Goal: Transaction & Acquisition: Purchase product/service

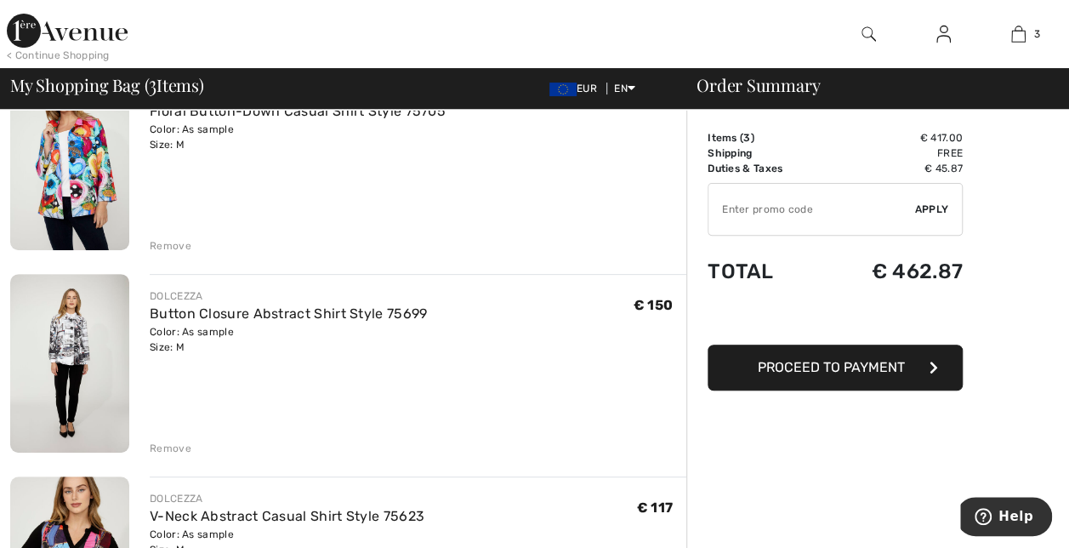
scroll to position [101, 0]
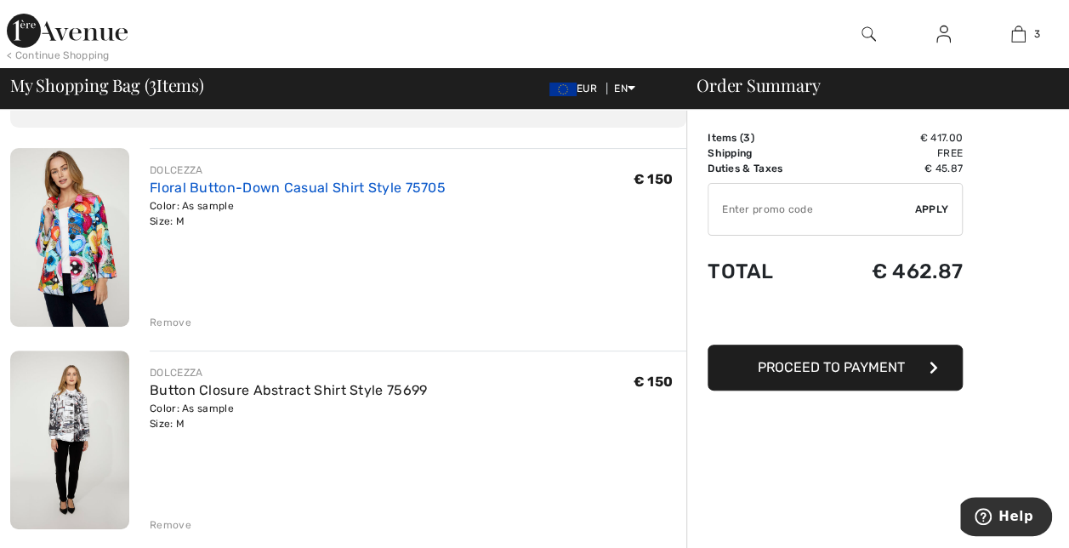
click at [206, 192] on link "Floral Button-Down Casual Shirt Style 75705" at bounding box center [298, 187] width 296 height 16
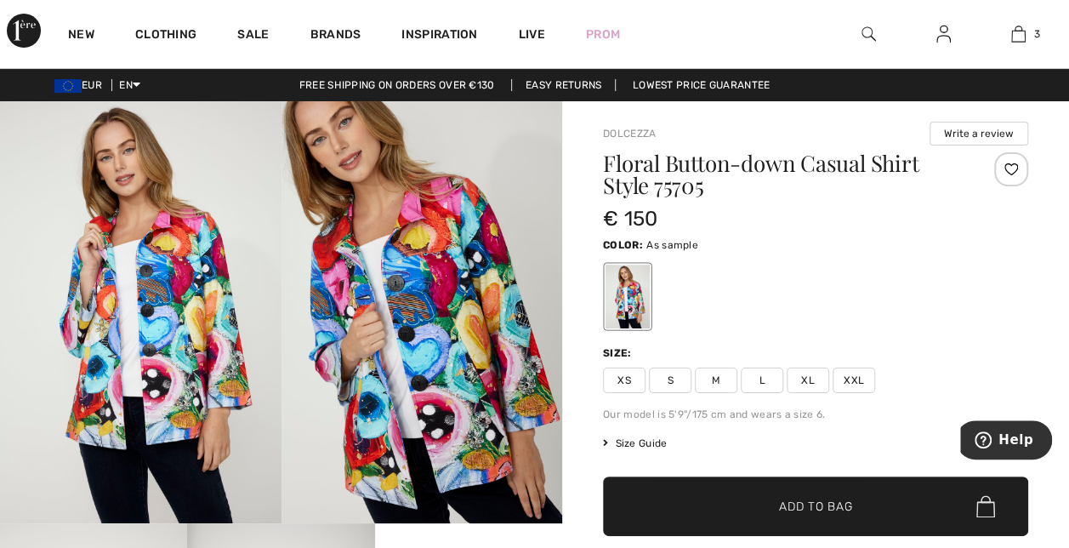
click at [450, 296] on img at bounding box center [421, 312] width 281 height 422
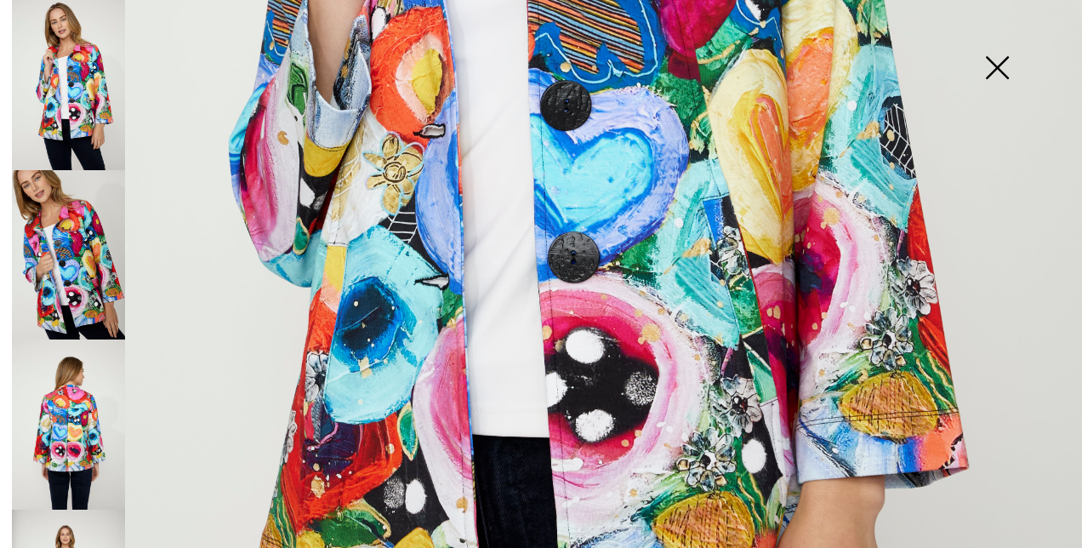
scroll to position [540, 0]
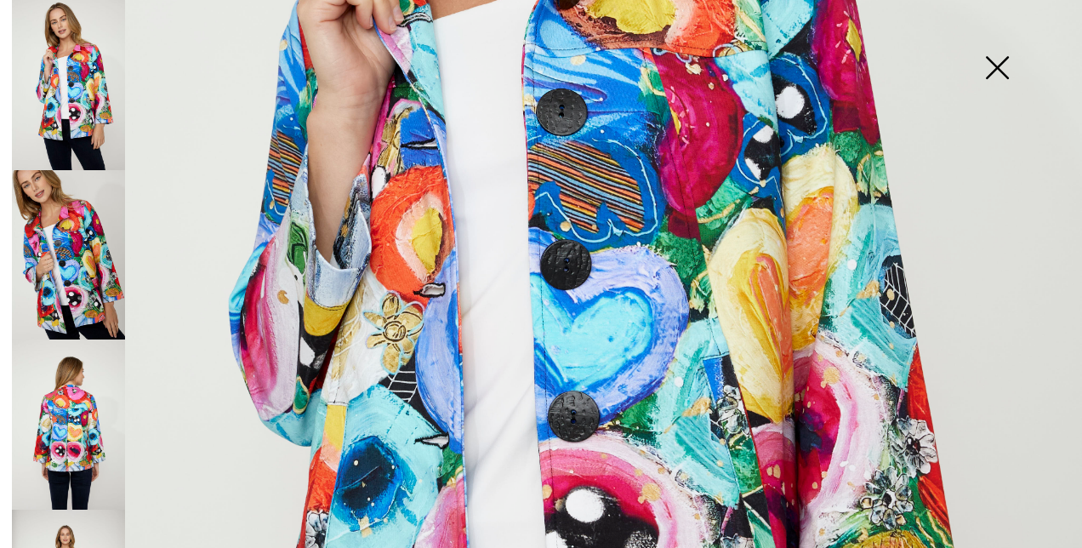
click at [85, 234] on img at bounding box center [68, 255] width 113 height 170
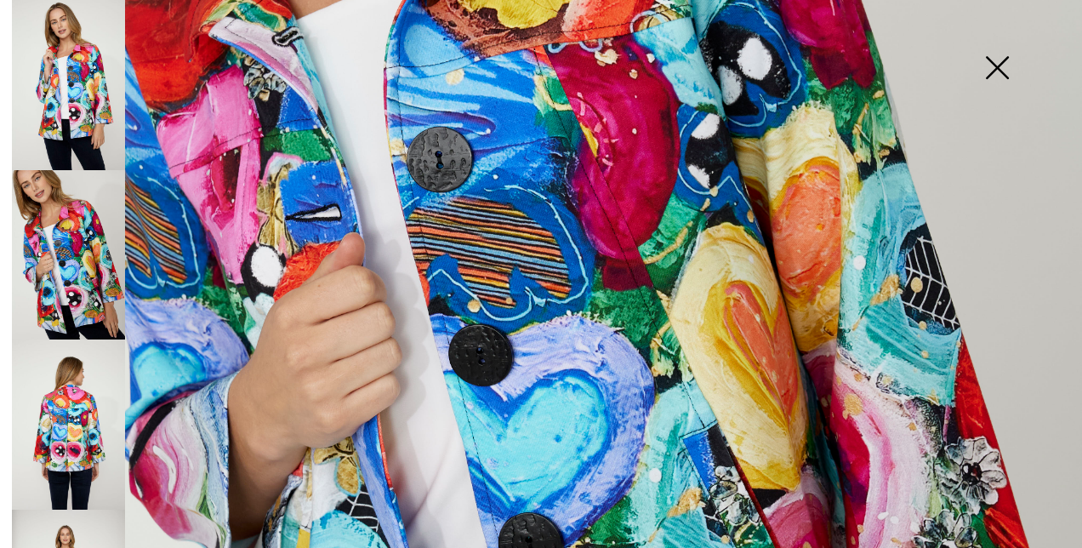
click at [80, 395] on img at bounding box center [68, 424] width 113 height 170
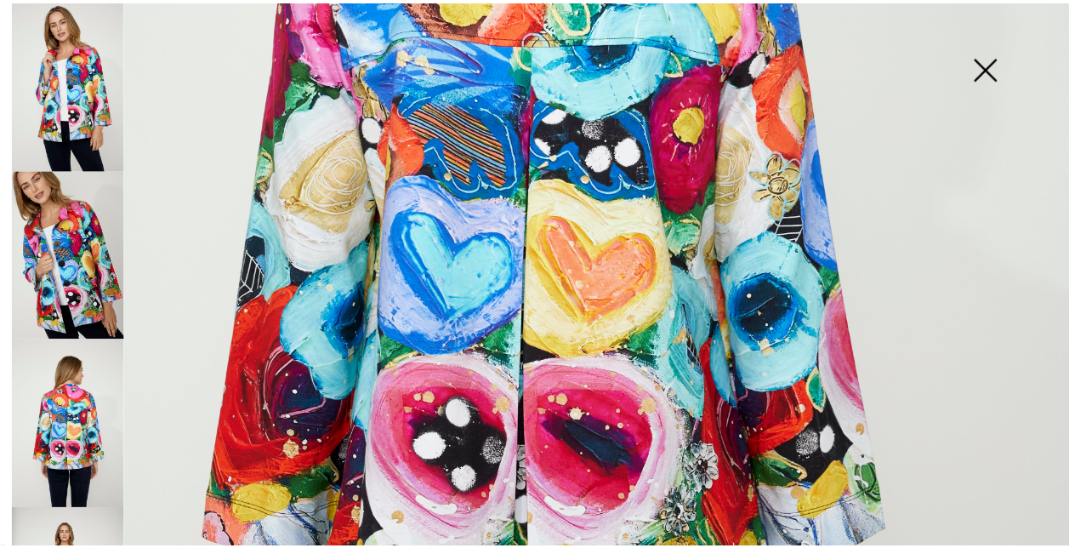
scroll to position [264, 0]
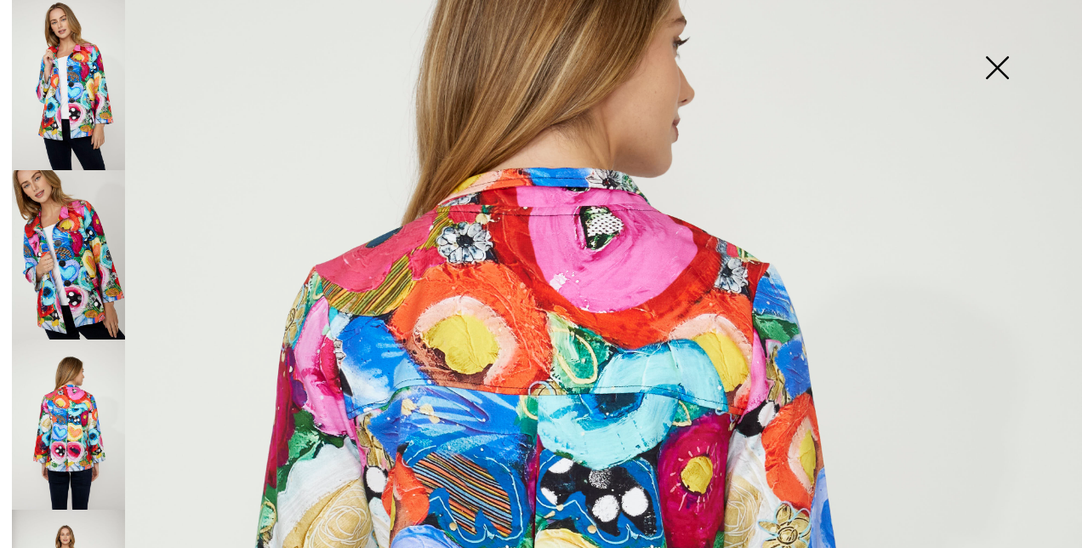
click at [993, 69] on img at bounding box center [996, 70] width 85 height 88
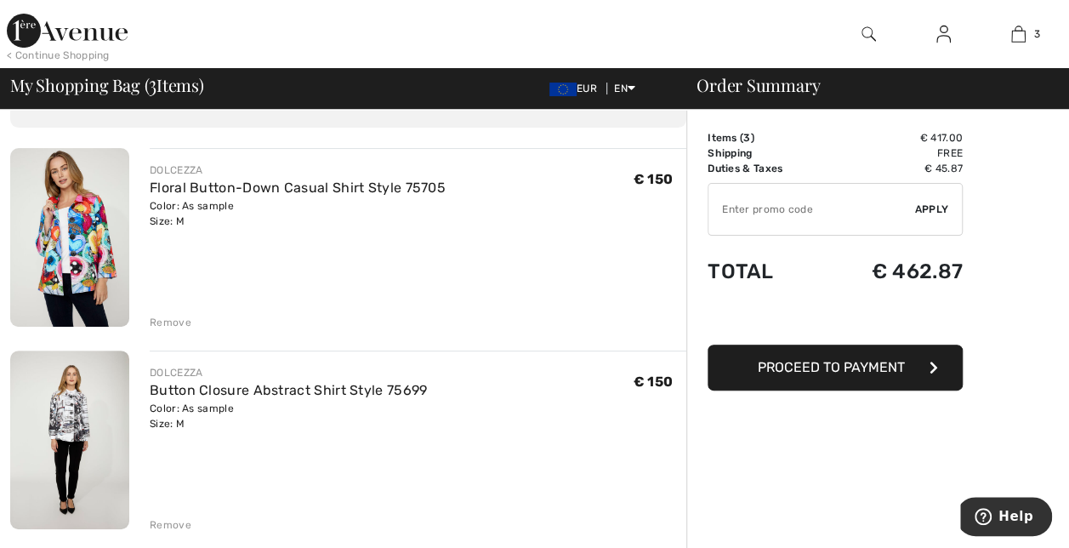
click at [75, 444] on img at bounding box center [69, 439] width 119 height 179
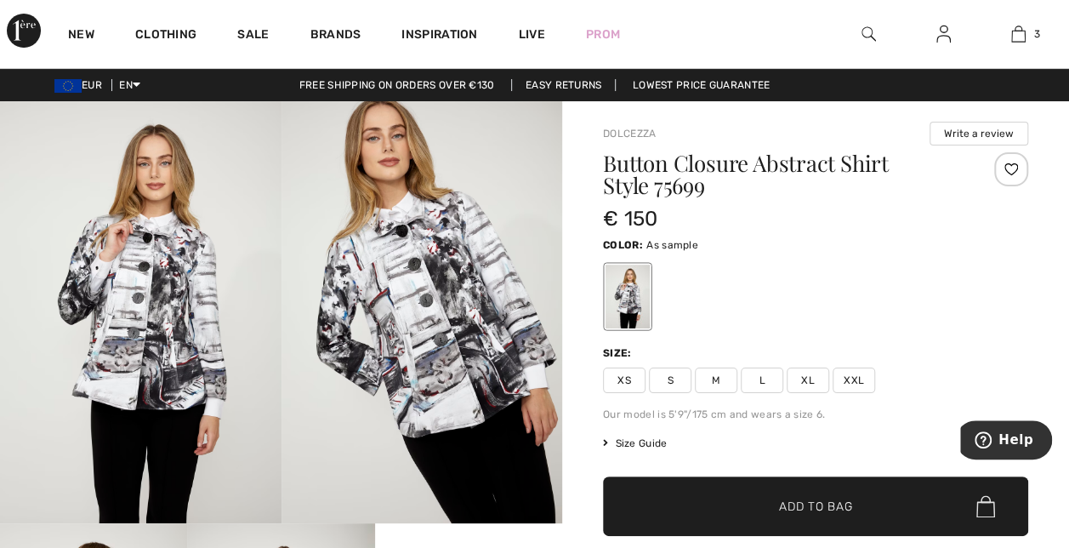
click at [172, 292] on img at bounding box center [140, 312] width 281 height 422
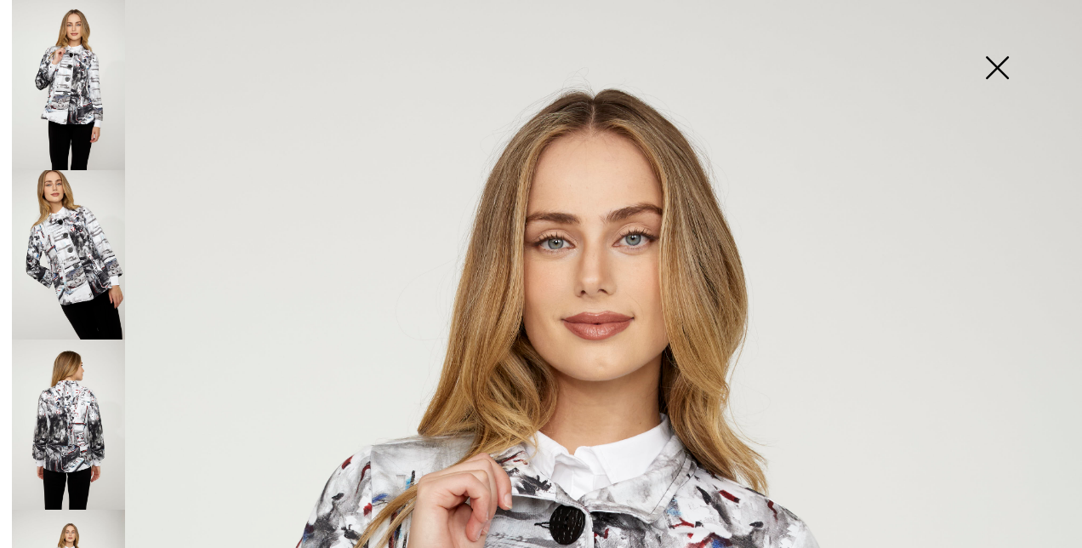
click at [82, 239] on img at bounding box center [68, 255] width 113 height 170
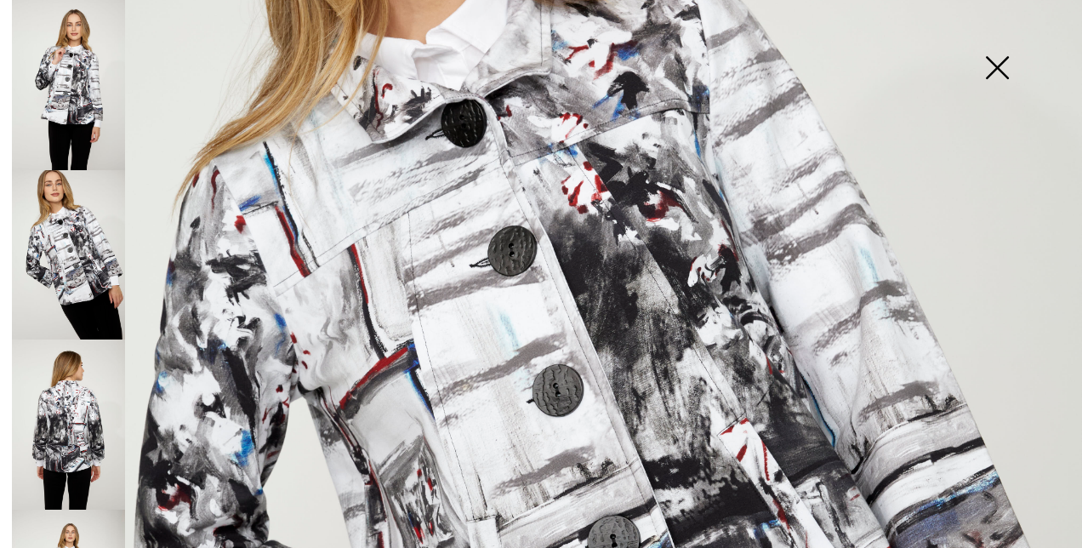
scroll to position [230, 0]
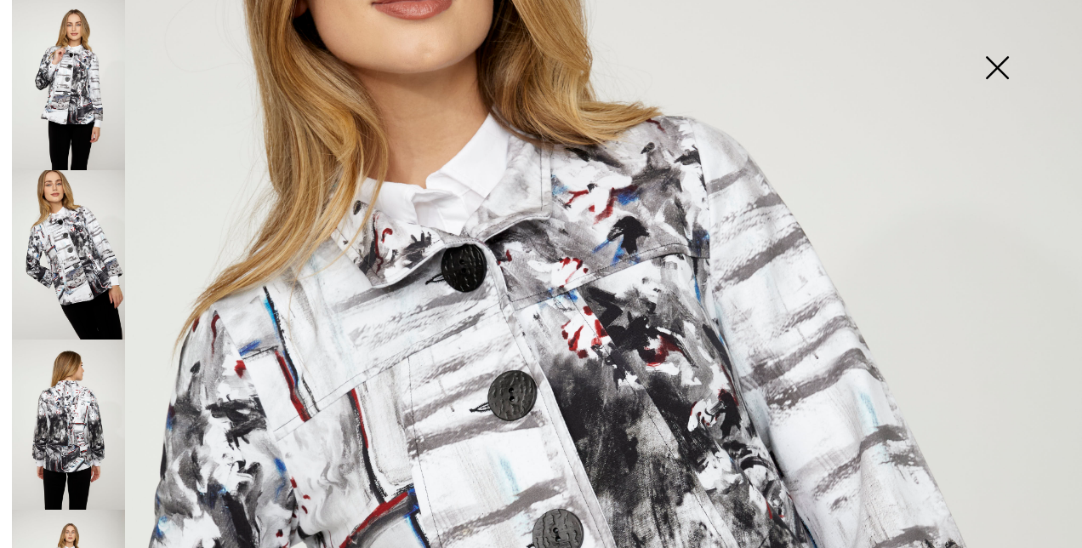
click at [77, 408] on img at bounding box center [68, 424] width 113 height 170
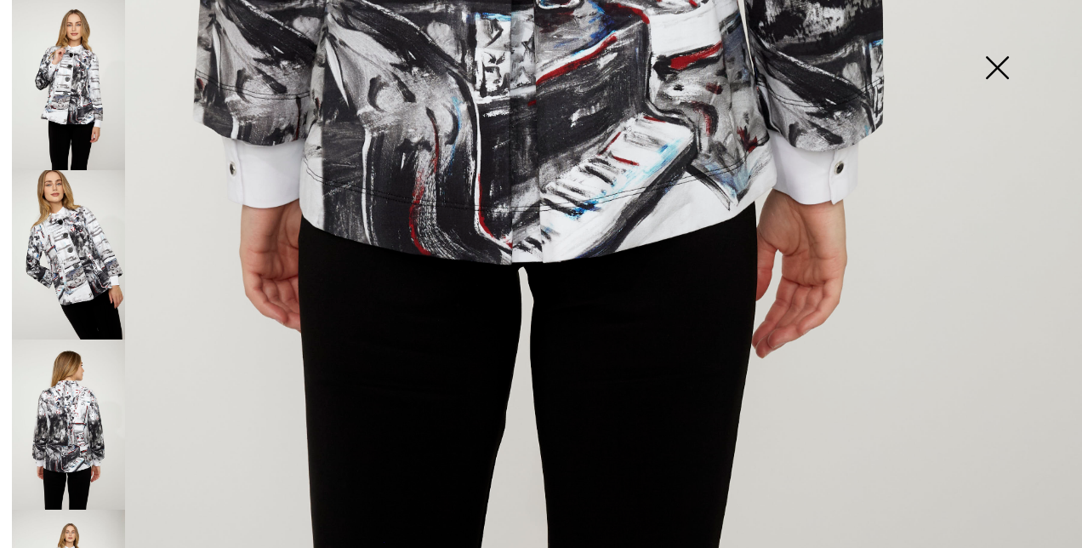
scroll to position [1054, 0]
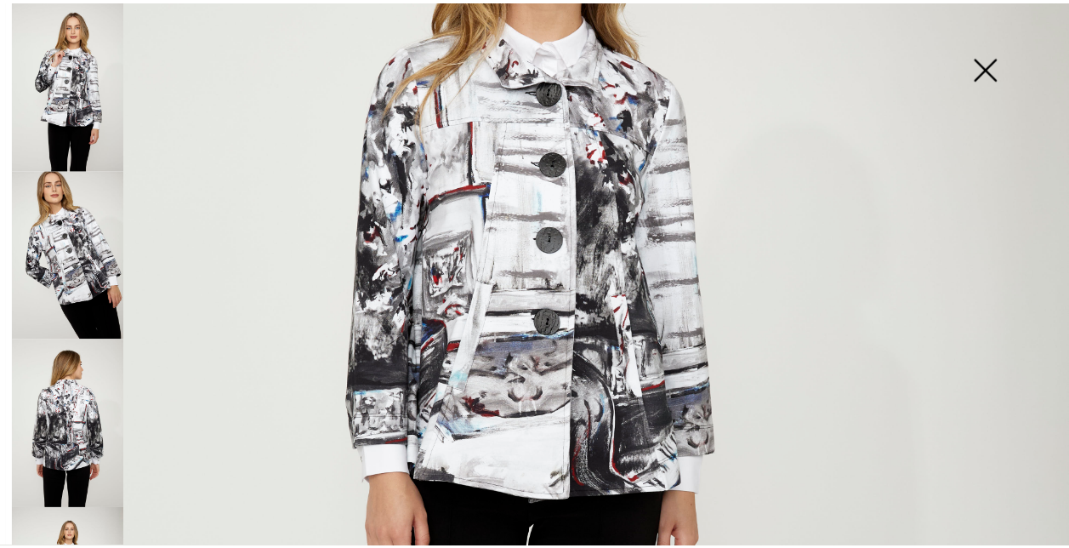
scroll to position [119, 0]
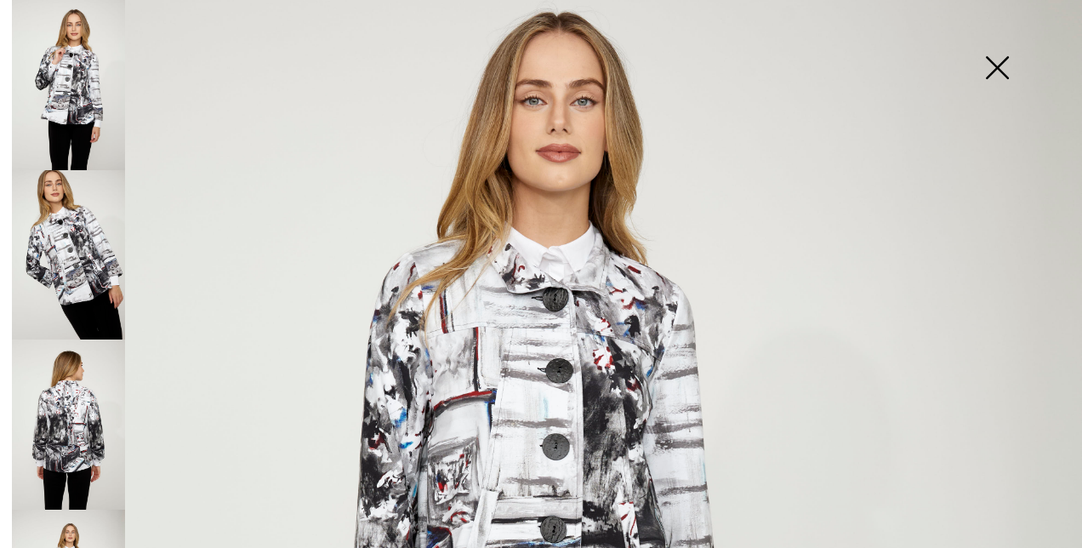
click at [1012, 65] on img at bounding box center [996, 70] width 85 height 88
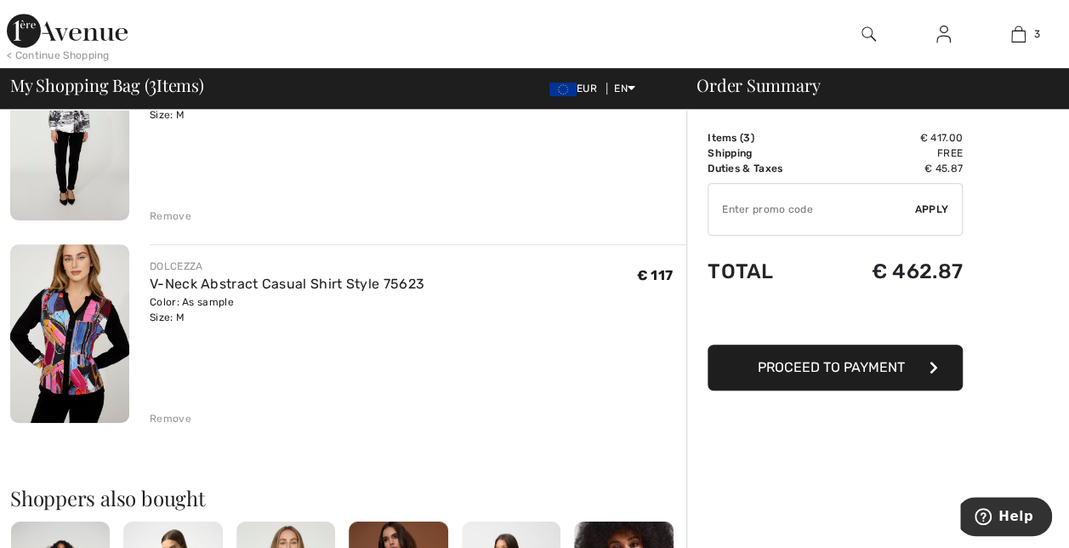
scroll to position [452, 0]
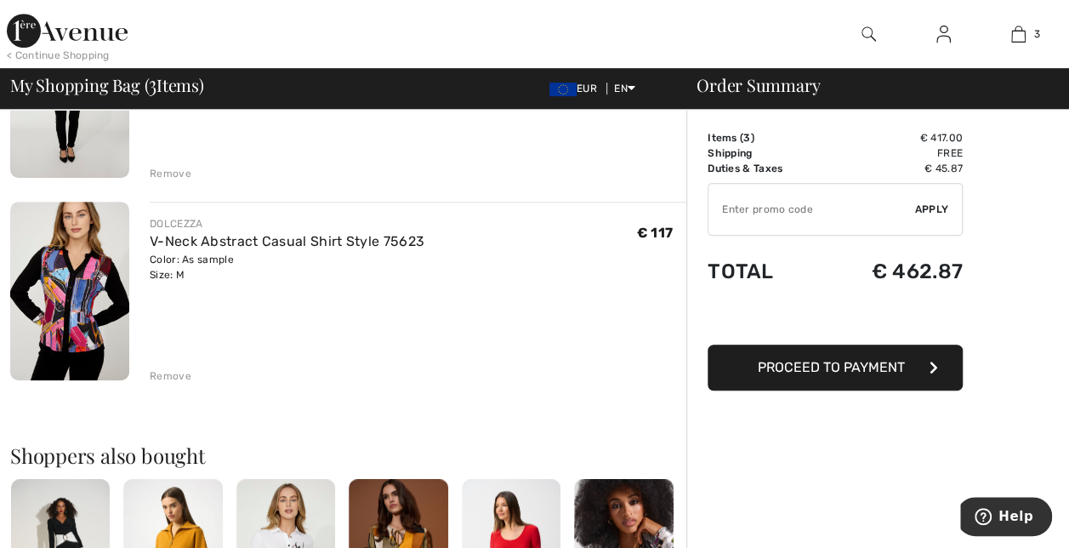
click at [82, 276] on img at bounding box center [69, 291] width 119 height 179
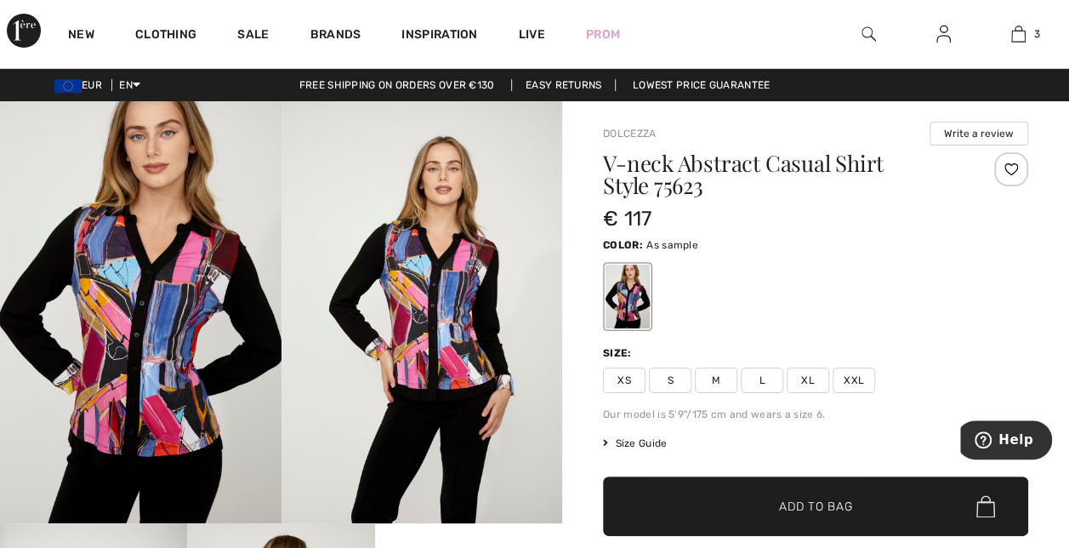
click at [152, 297] on img at bounding box center [140, 312] width 281 height 422
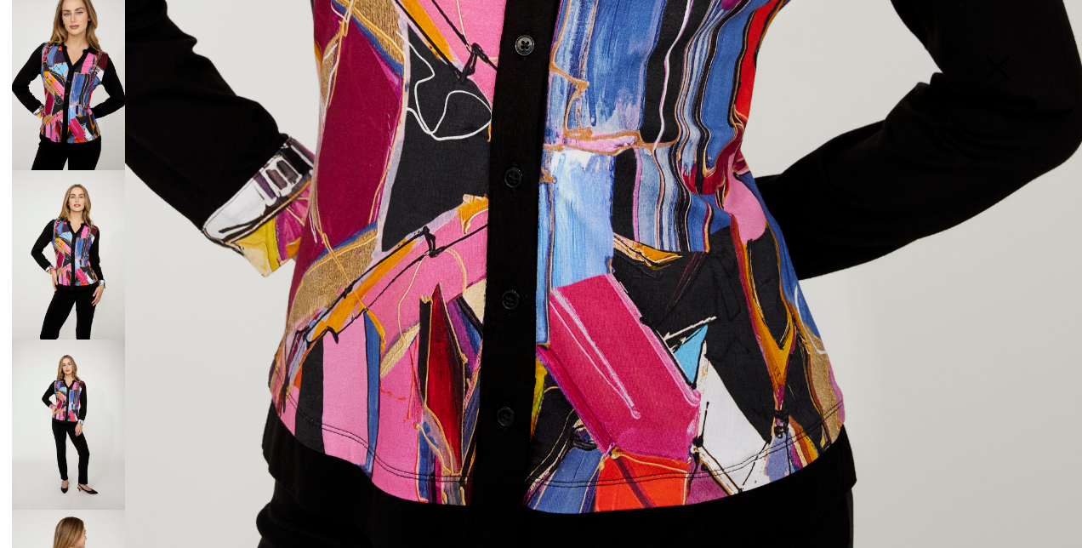
scroll to position [629, 0]
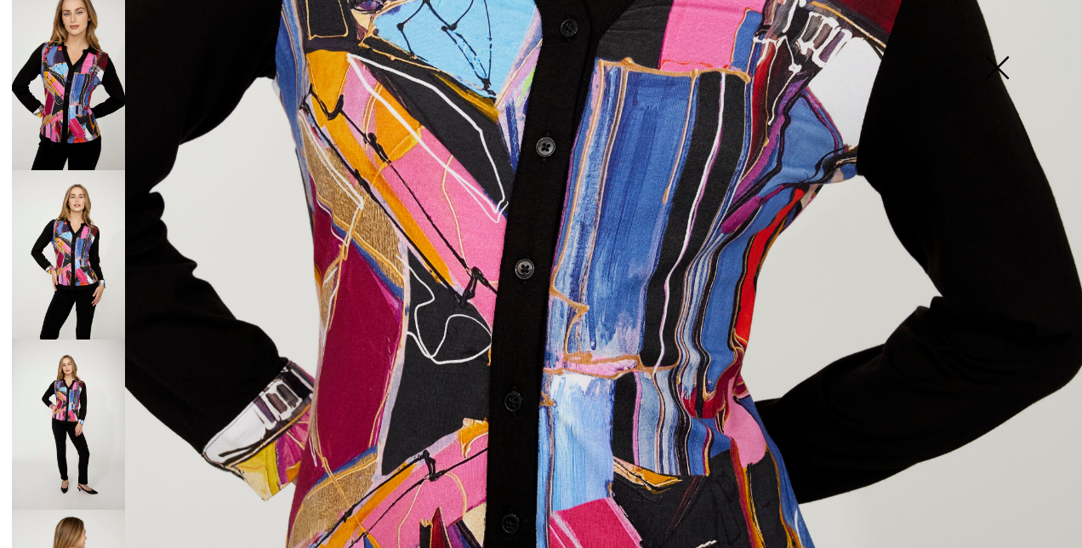
click at [88, 229] on img at bounding box center [68, 255] width 113 height 170
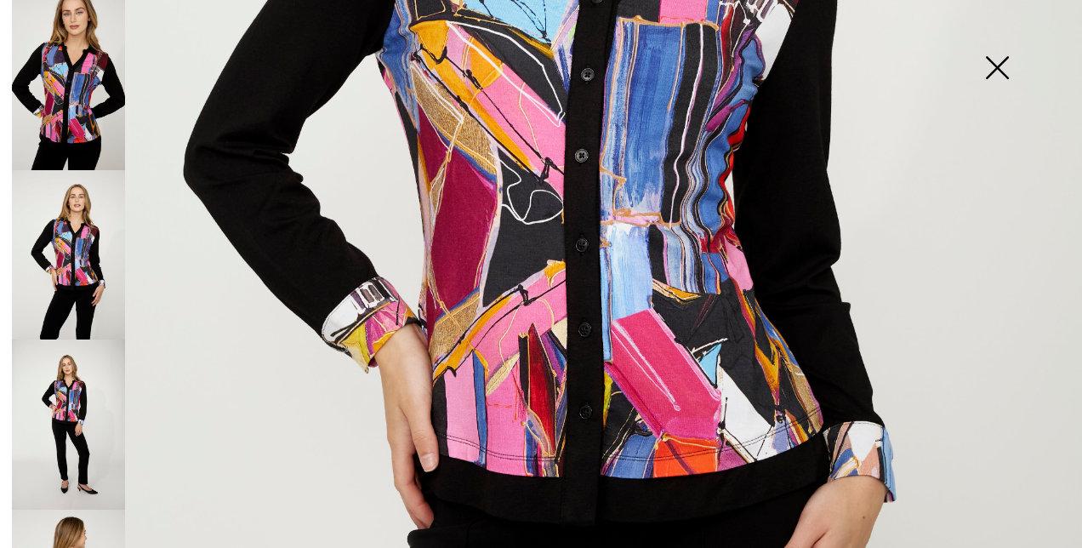
scroll to position [814, 0]
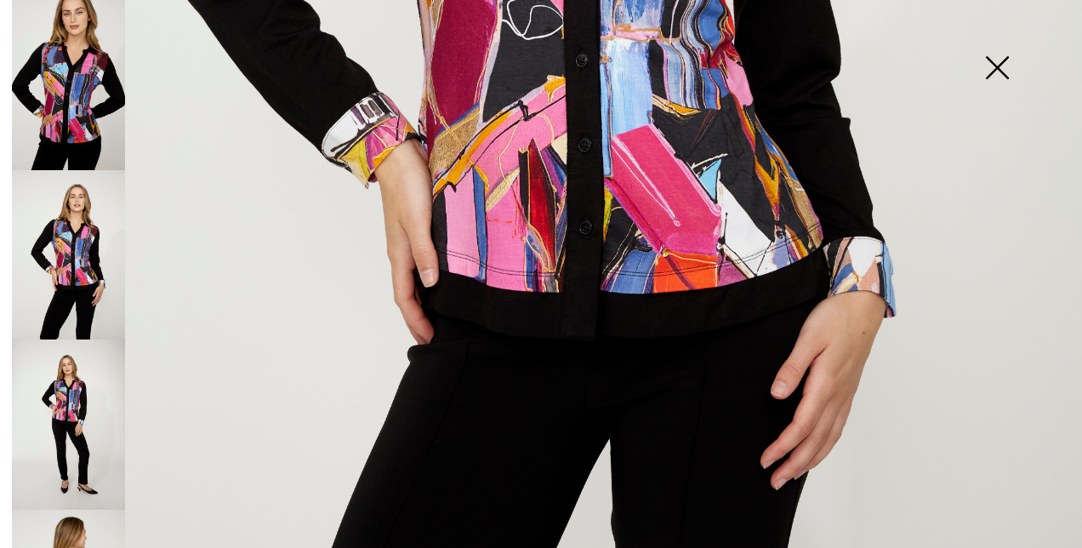
click at [39, 413] on img at bounding box center [68, 424] width 113 height 170
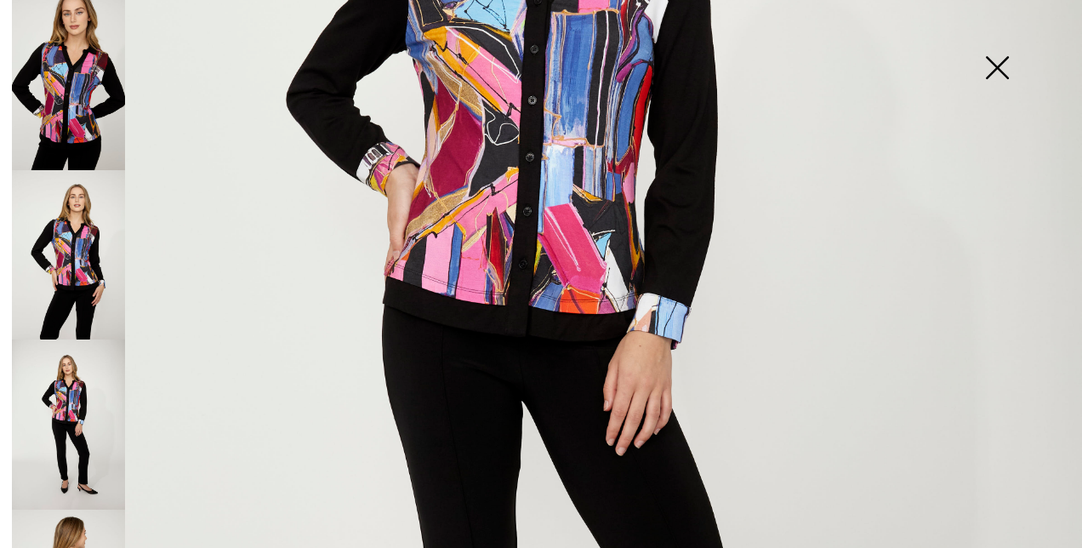
scroll to position [656, 0]
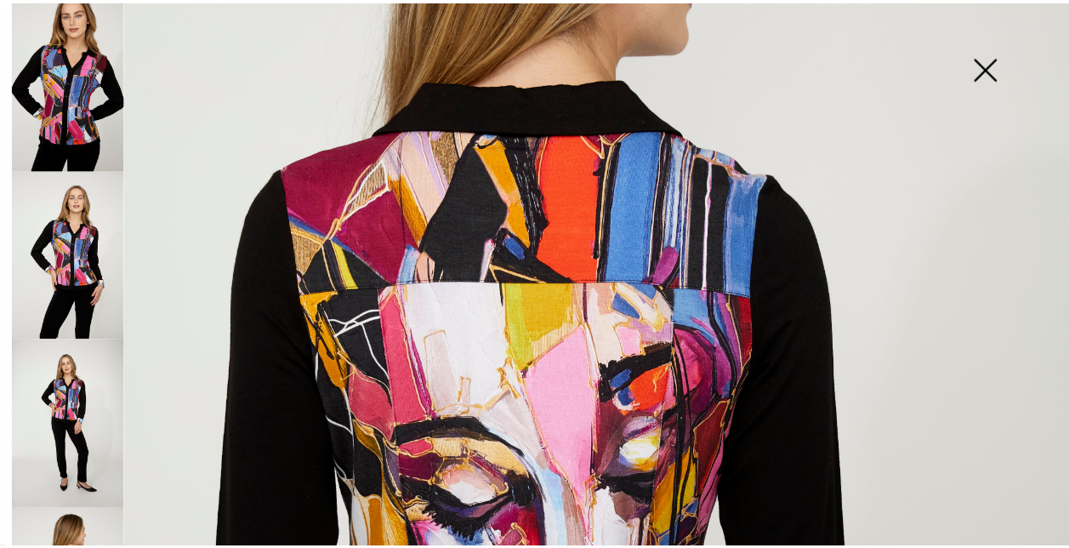
scroll to position [0, 0]
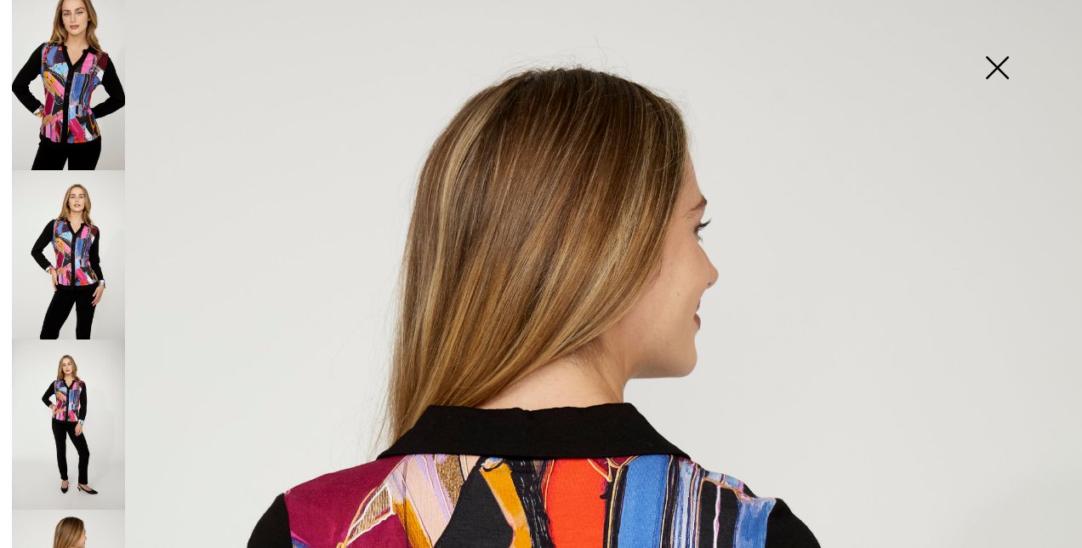
click at [75, 69] on img at bounding box center [68, 85] width 113 height 170
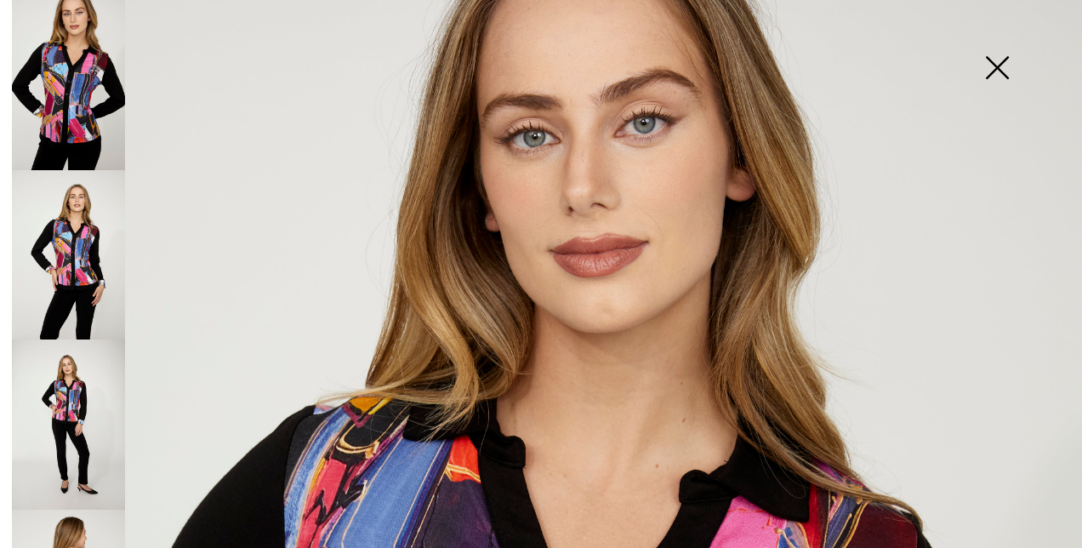
click at [1008, 65] on img at bounding box center [996, 70] width 85 height 88
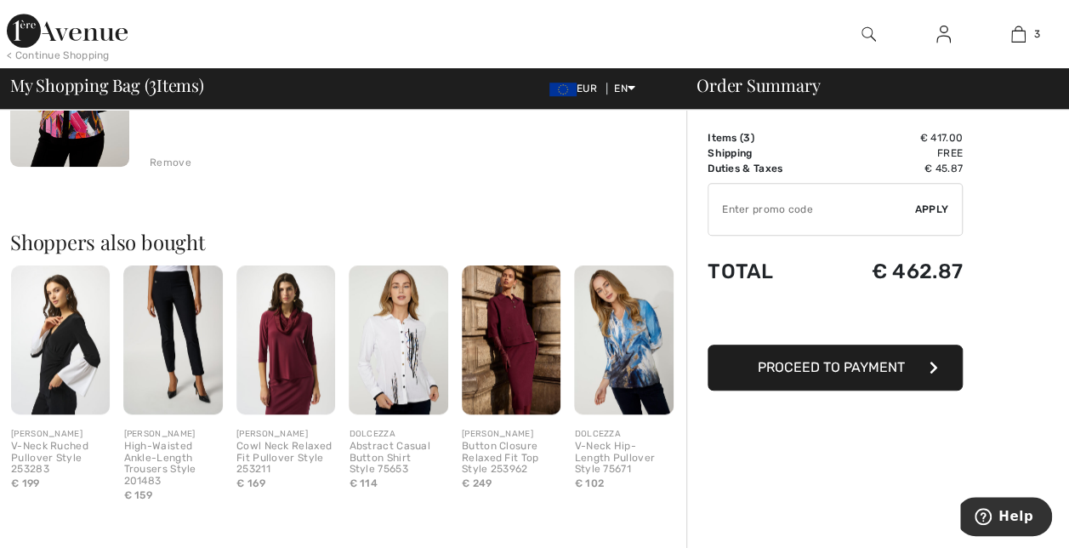
scroll to position [724, 0]
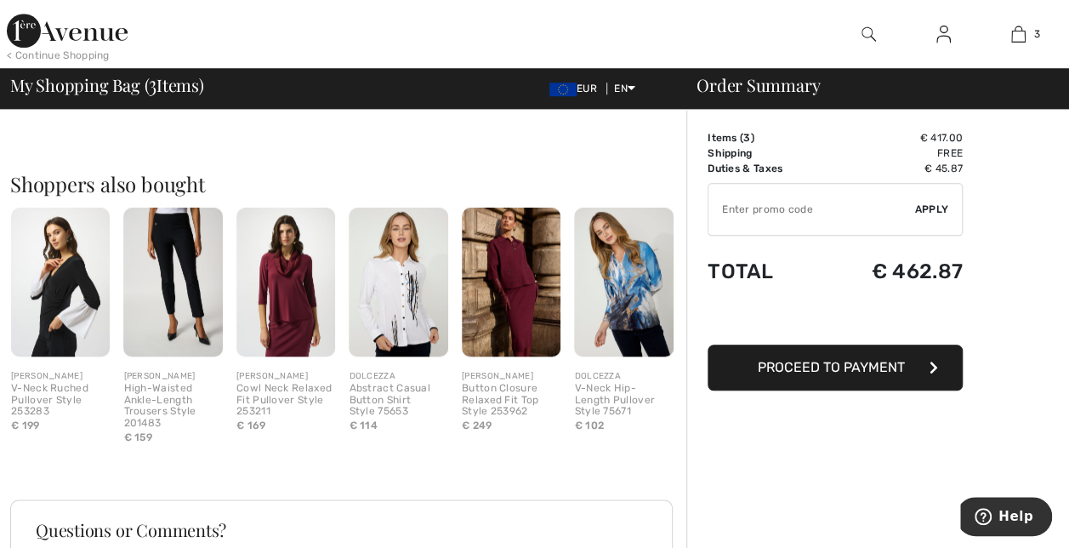
click at [634, 270] on img at bounding box center [623, 281] width 99 height 149
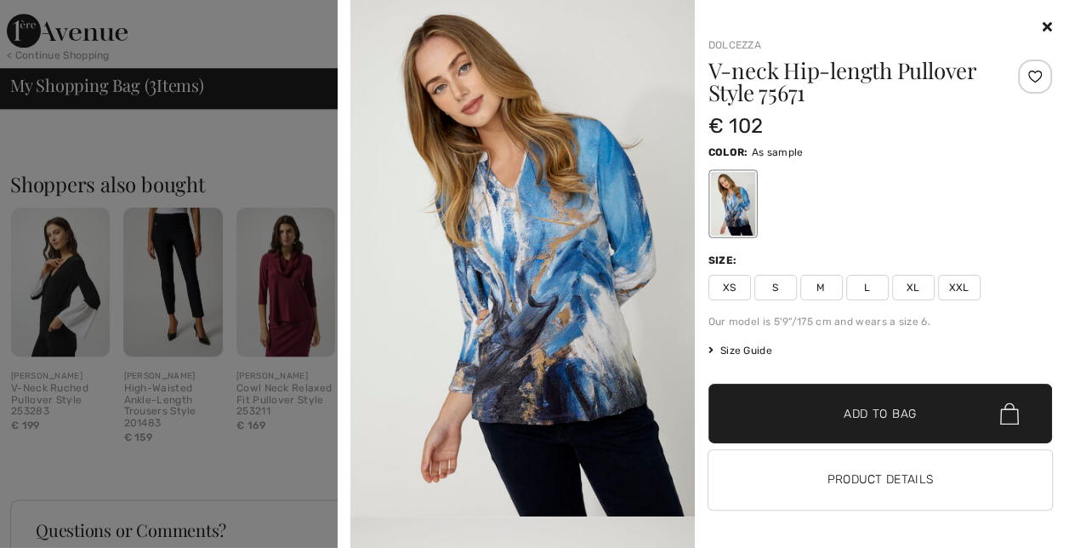
scroll to position [1, 0]
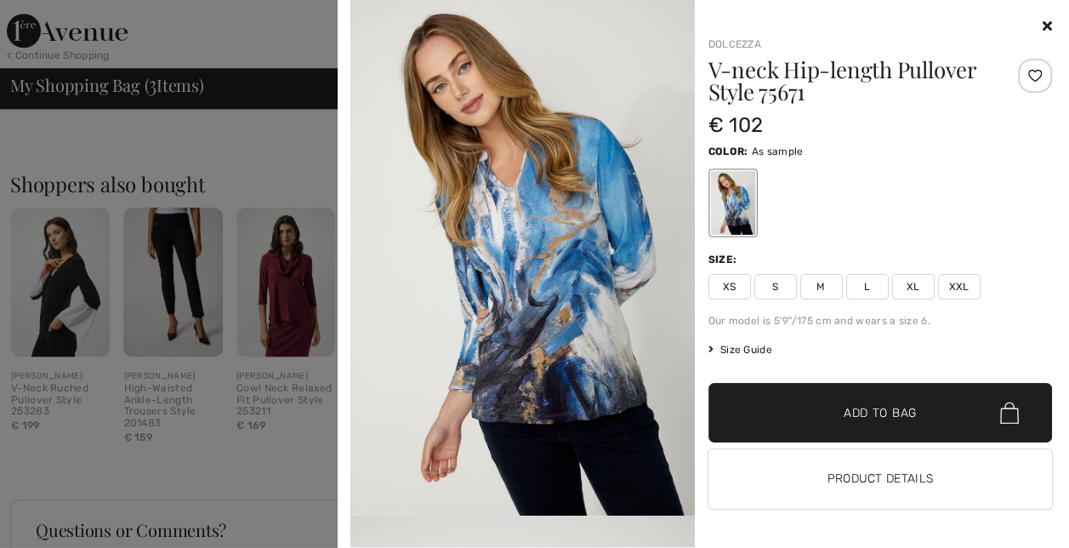
click at [554, 290] on img at bounding box center [522, 257] width 344 height 516
click at [1042, 20] on icon at bounding box center [1046, 26] width 9 height 14
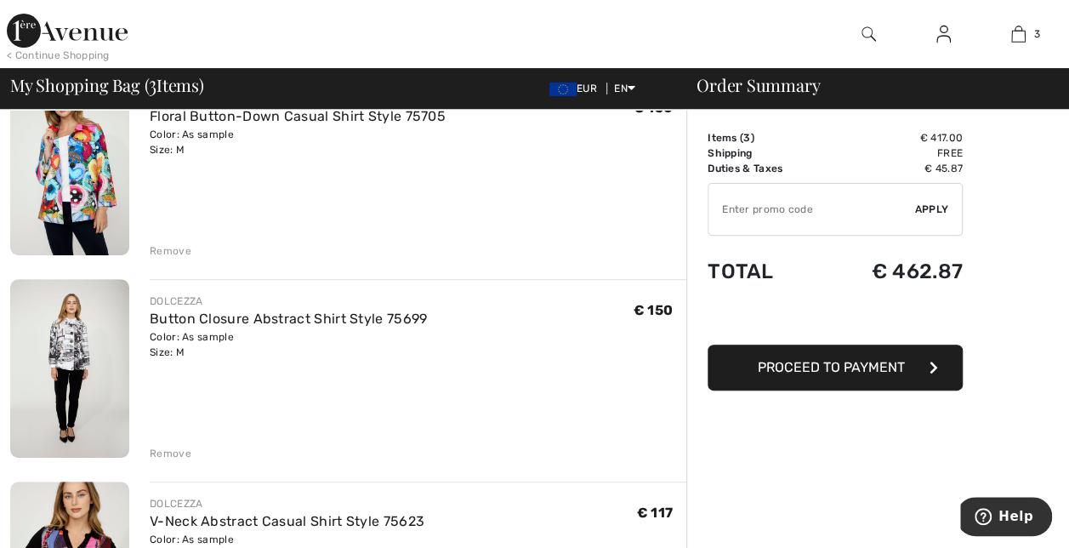
scroll to position [237, 0]
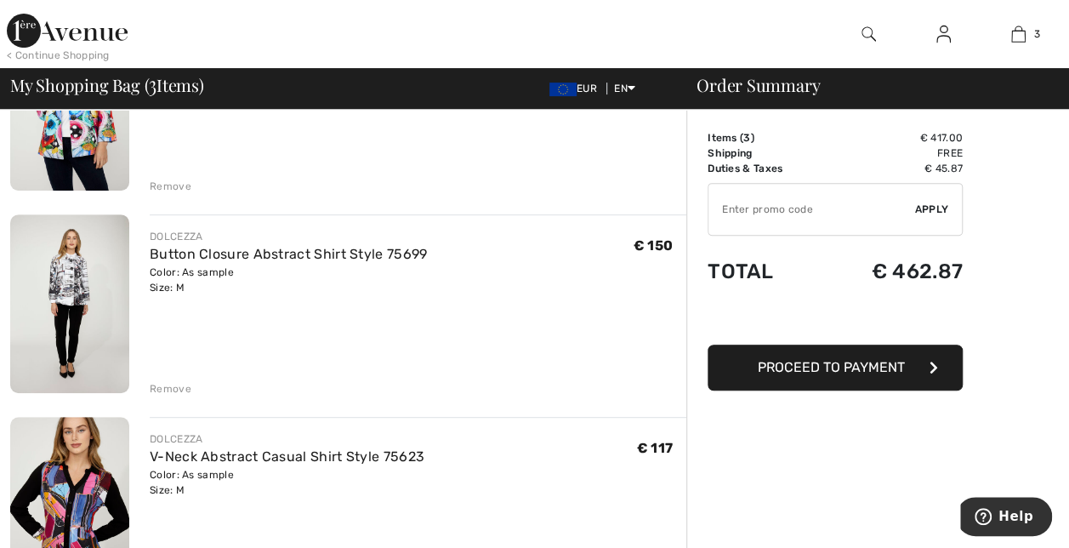
click at [408, 240] on div "DOLCEZZA" at bounding box center [288, 236] width 277 height 15
click at [172, 386] on div "Remove" at bounding box center [171, 388] width 42 height 15
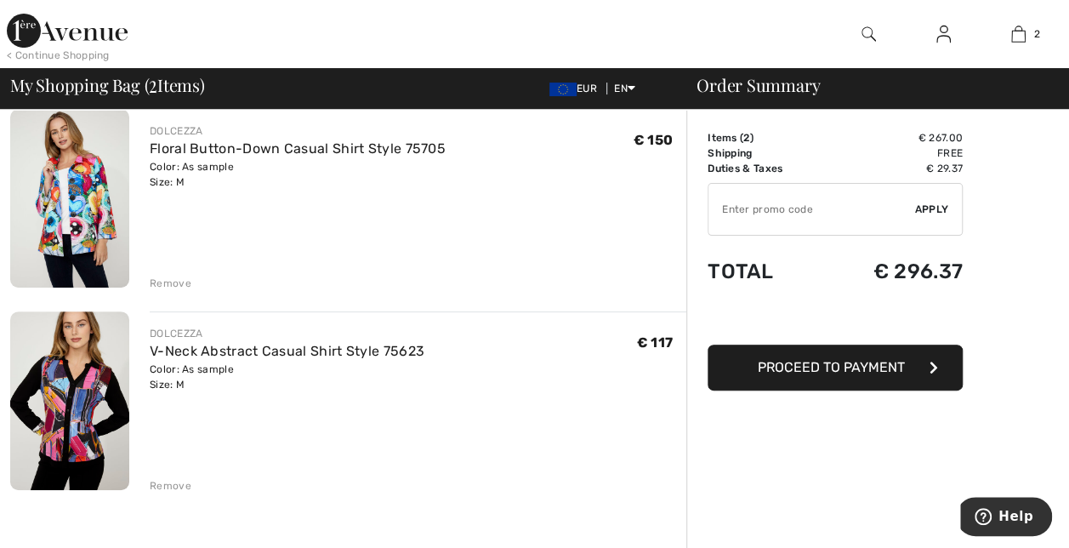
scroll to position [131, 0]
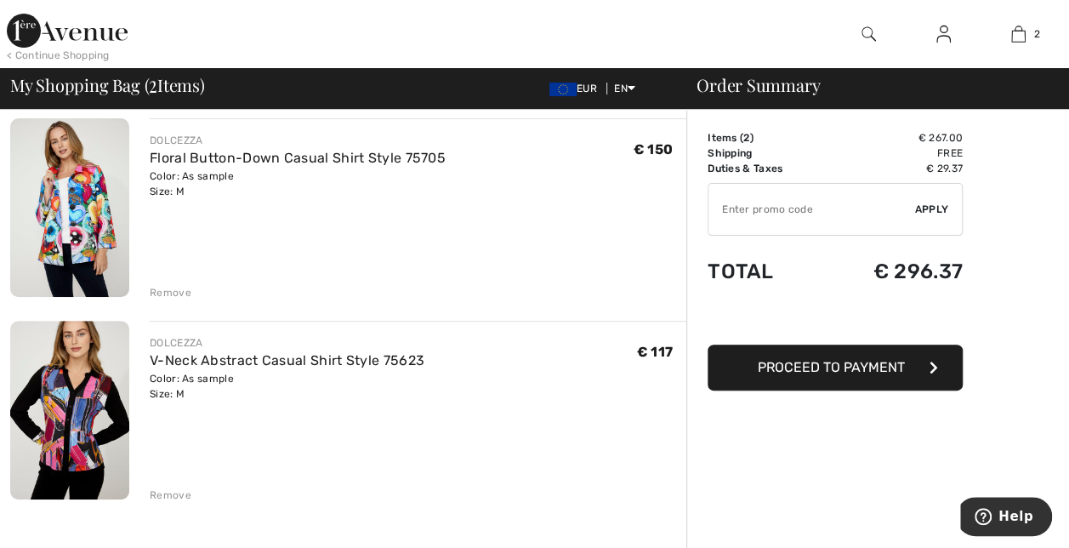
click at [55, 30] on img at bounding box center [67, 31] width 121 height 34
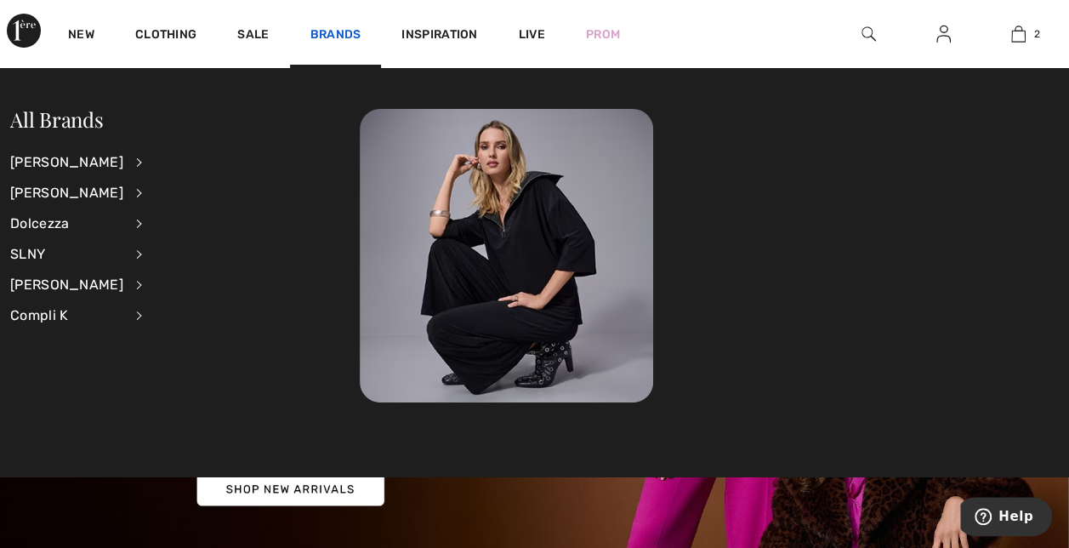
click at [352, 32] on link "Brands" at bounding box center [335, 36] width 51 height 18
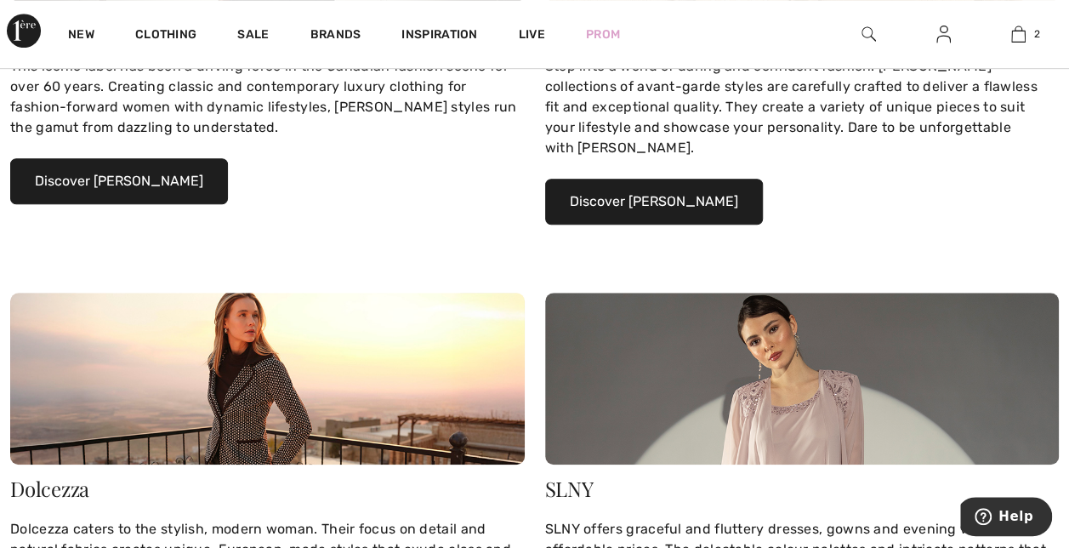
scroll to position [639, 0]
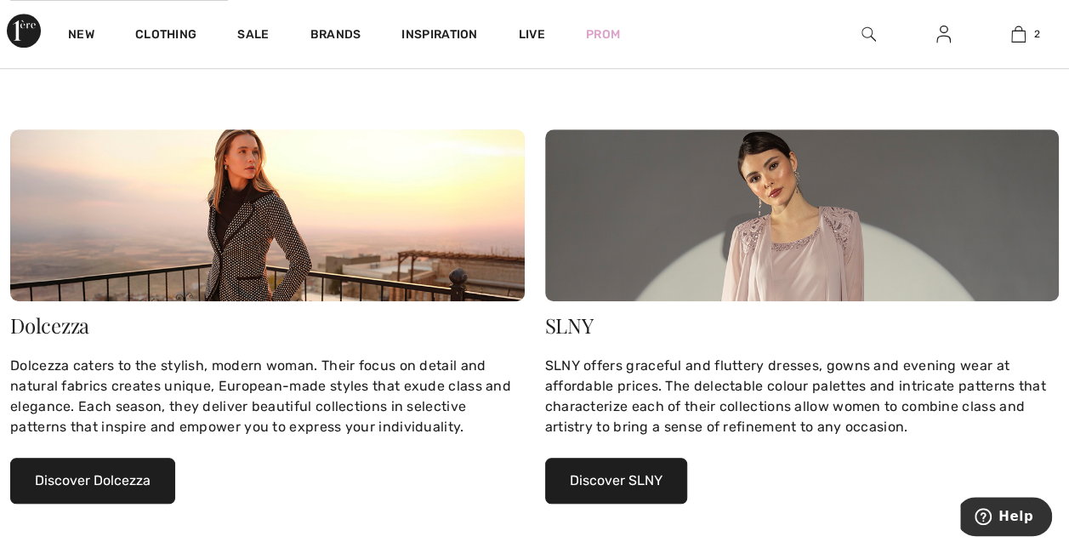
click at [137, 460] on button "Discover Dolcezza" at bounding box center [92, 480] width 165 height 46
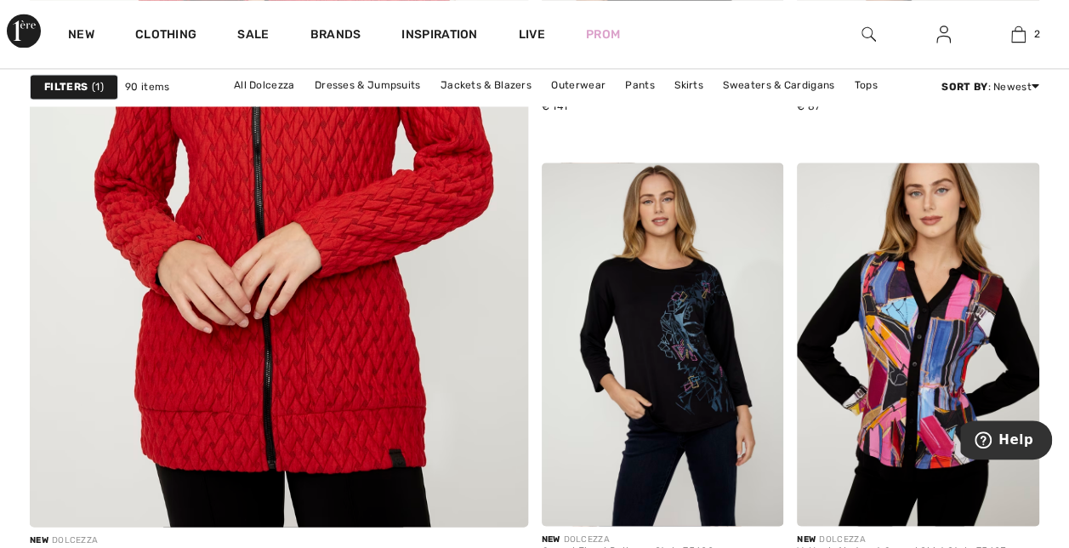
scroll to position [4415, 0]
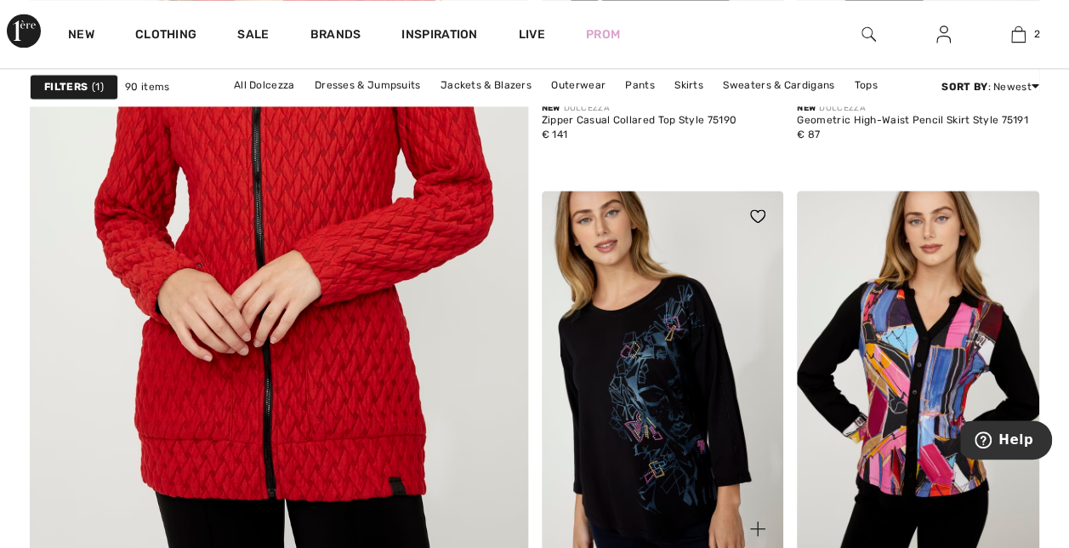
click at [638, 277] on img at bounding box center [663, 371] width 242 height 363
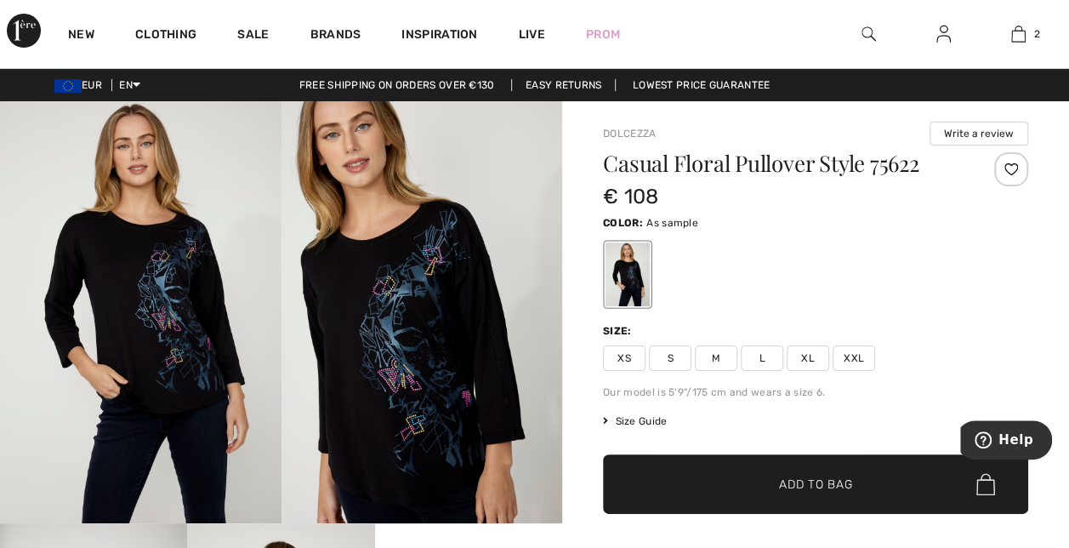
scroll to position [378, 0]
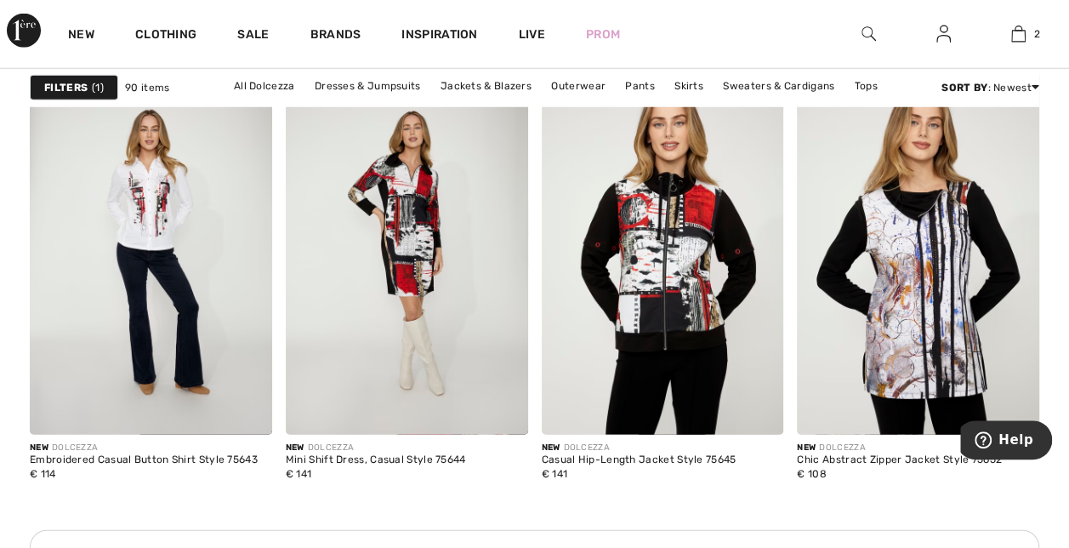
scroll to position [5470, 0]
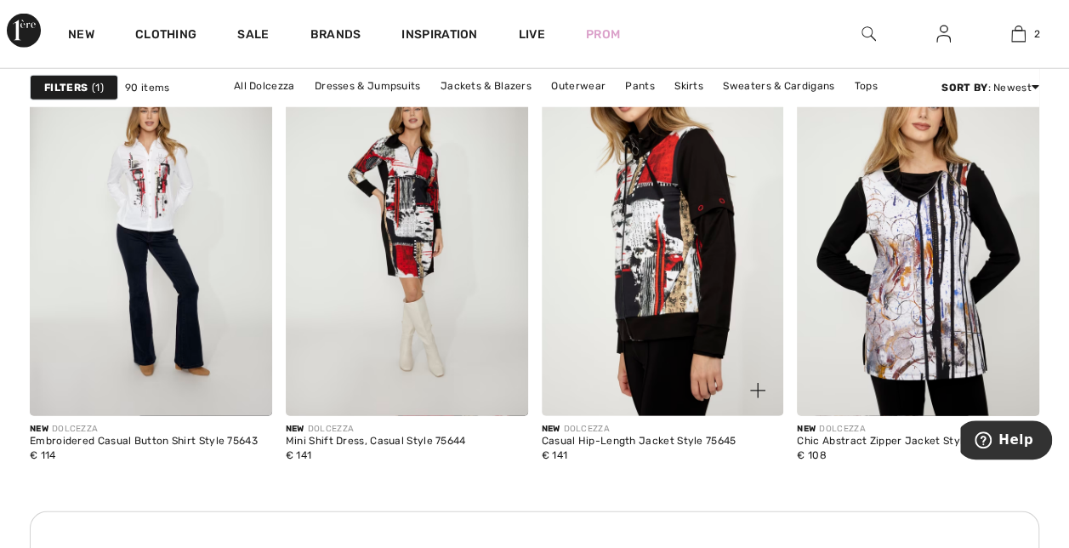
click at [698, 311] on img at bounding box center [663, 234] width 242 height 363
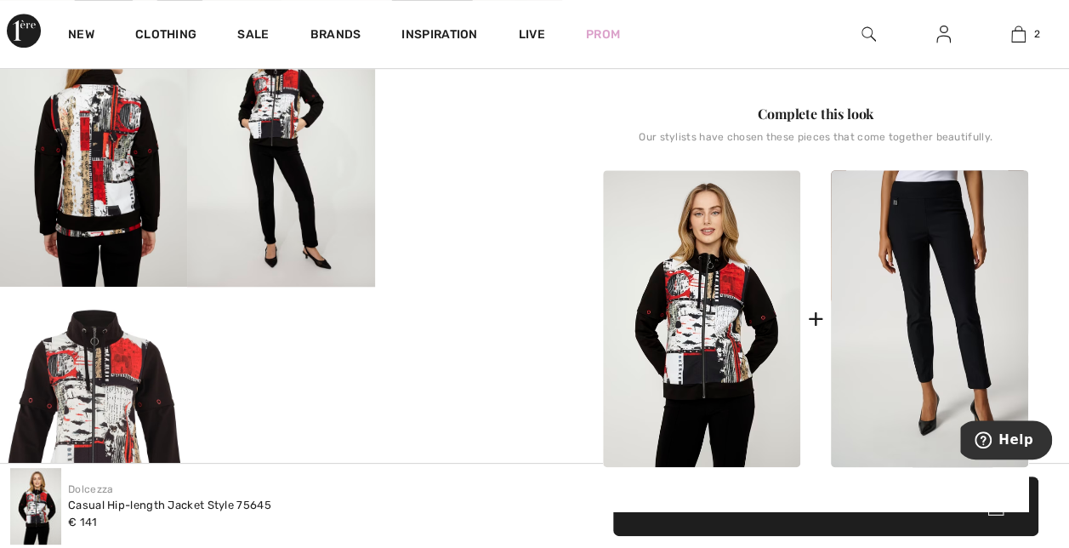
scroll to position [468, 0]
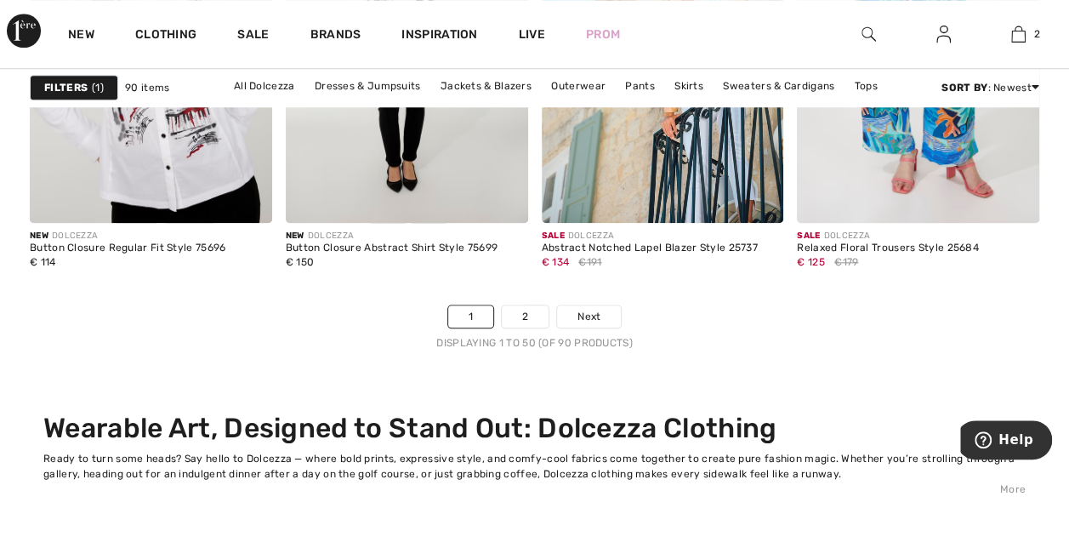
scroll to position [7193, 0]
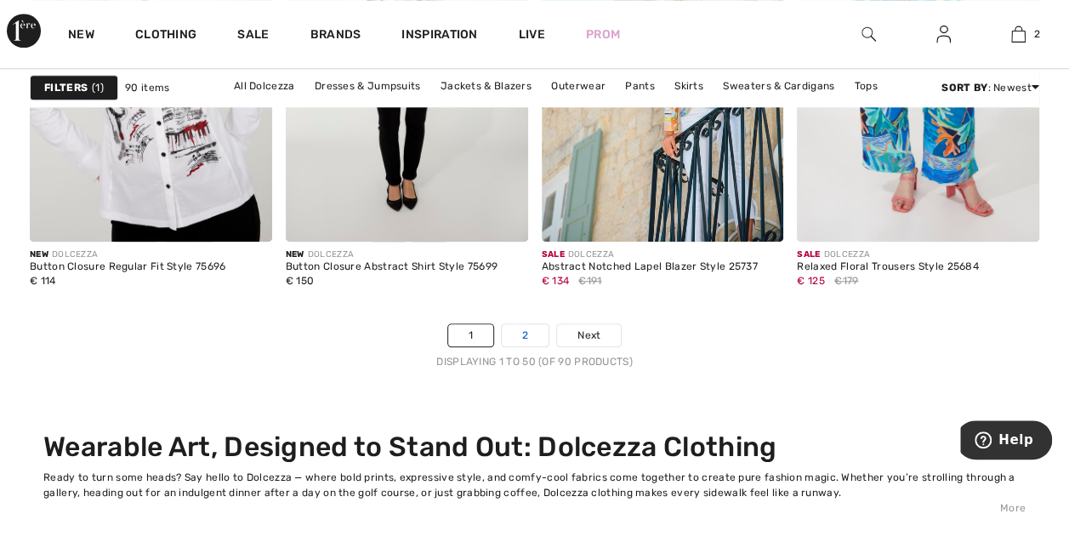
click at [520, 328] on link "2" at bounding box center [525, 335] width 47 height 22
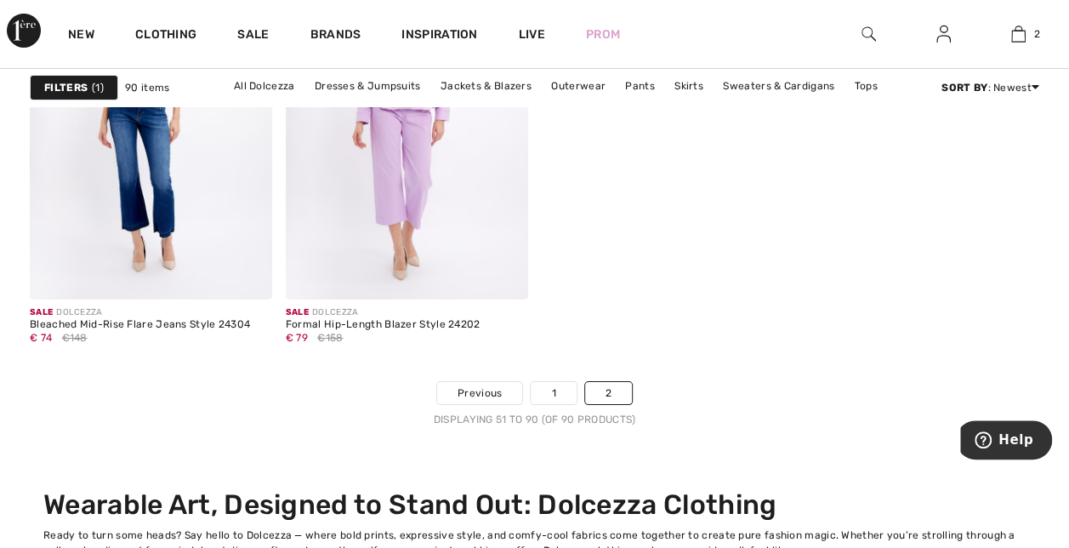
scroll to position [6227, 0]
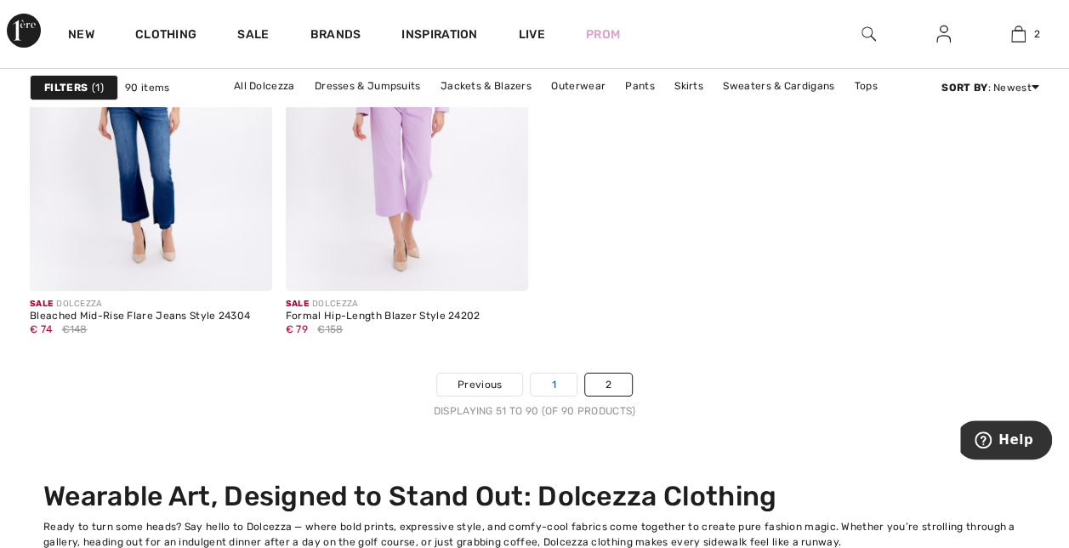
click at [554, 376] on link "1" at bounding box center [553, 384] width 45 height 22
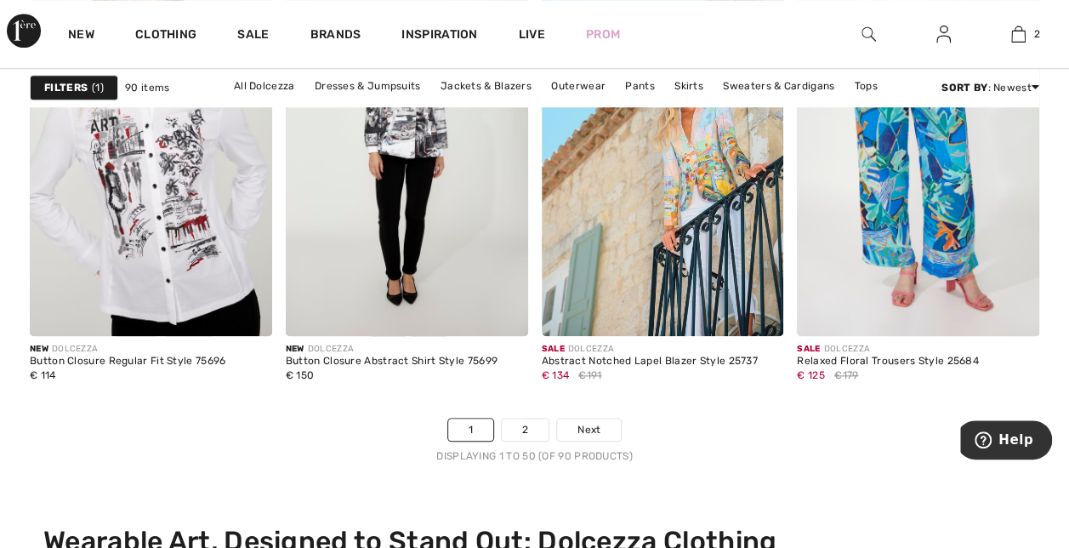
scroll to position [7023, 0]
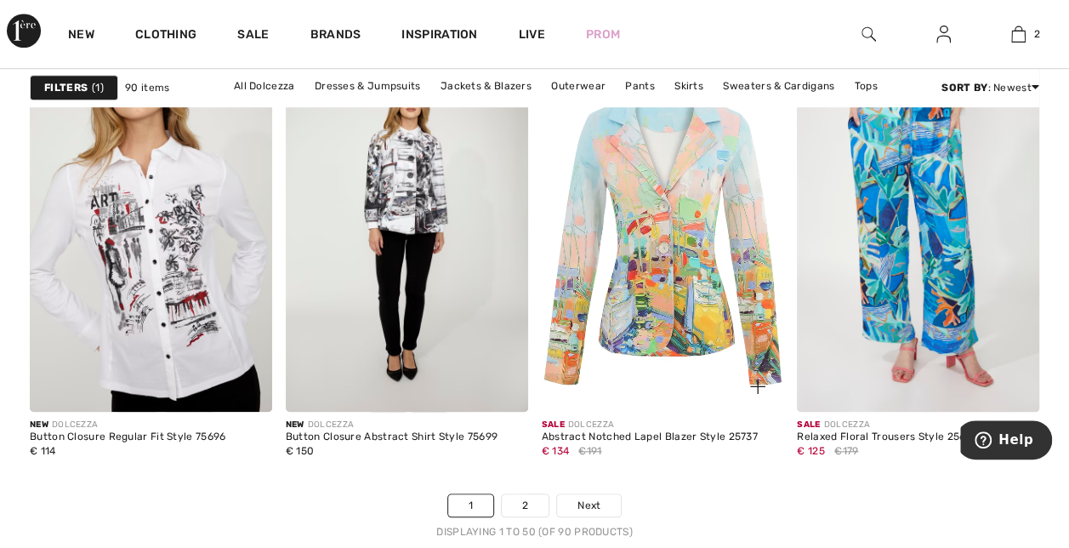
click at [653, 253] on img at bounding box center [663, 229] width 242 height 363
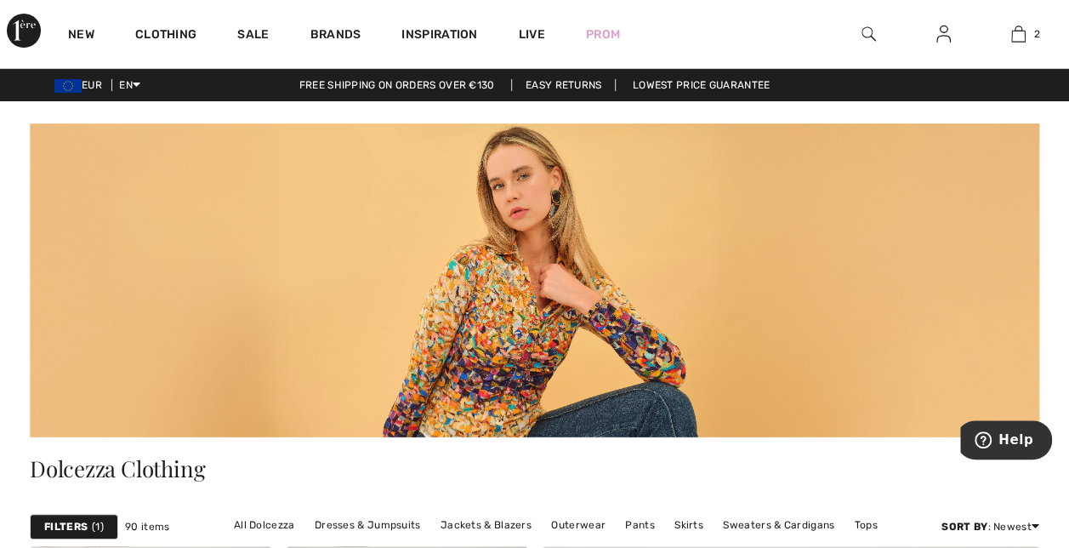
click at [866, 31] on img at bounding box center [868, 34] width 14 height 20
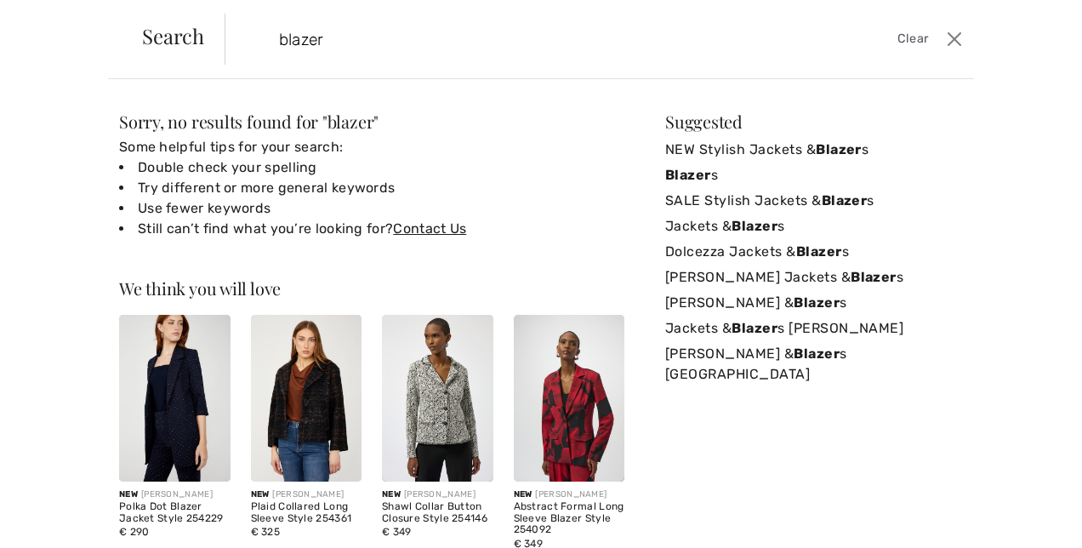
type input "blazer"
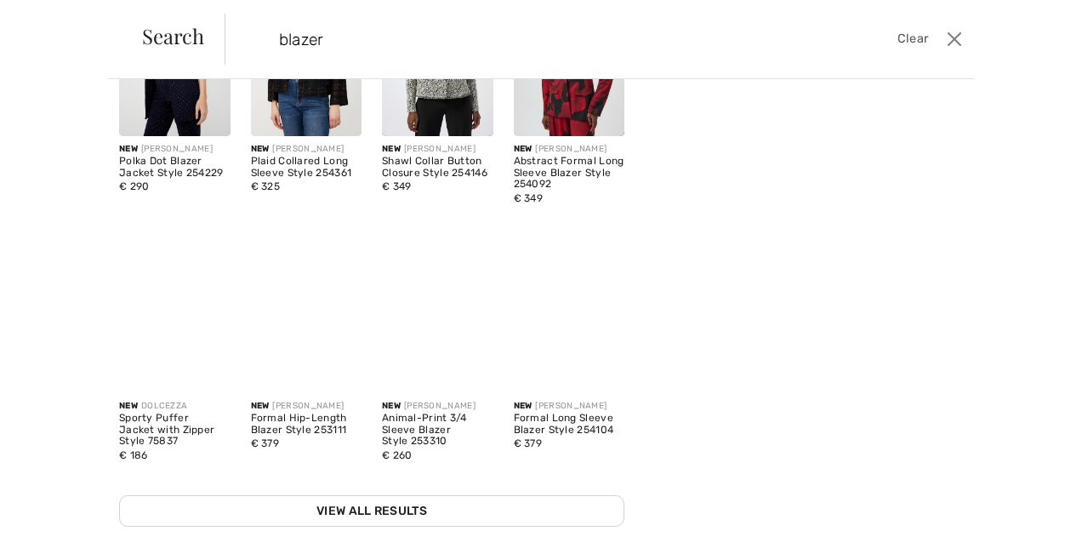
scroll to position [349, 0]
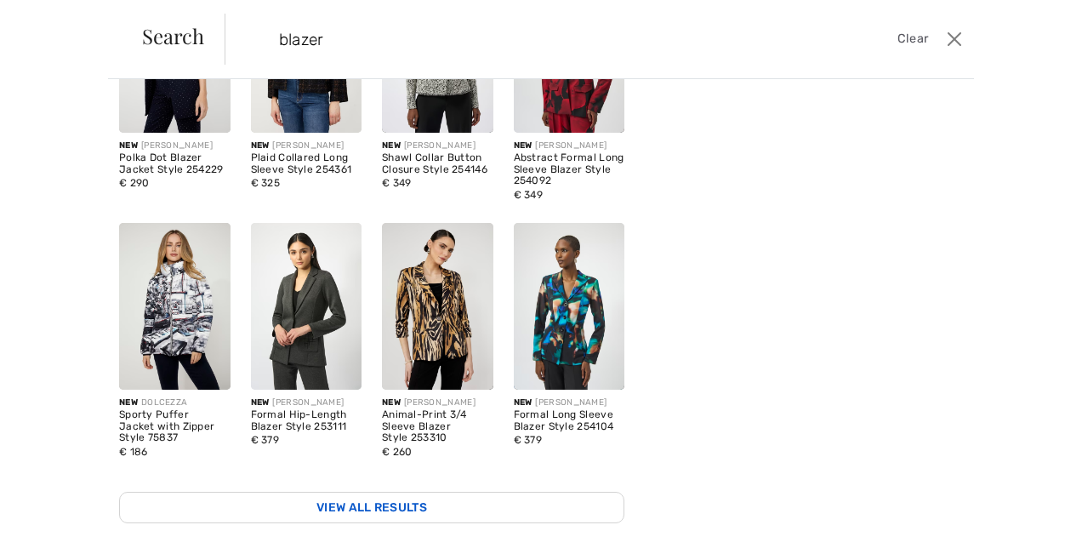
click at [338, 502] on link "View All Results" at bounding box center [371, 506] width 505 height 31
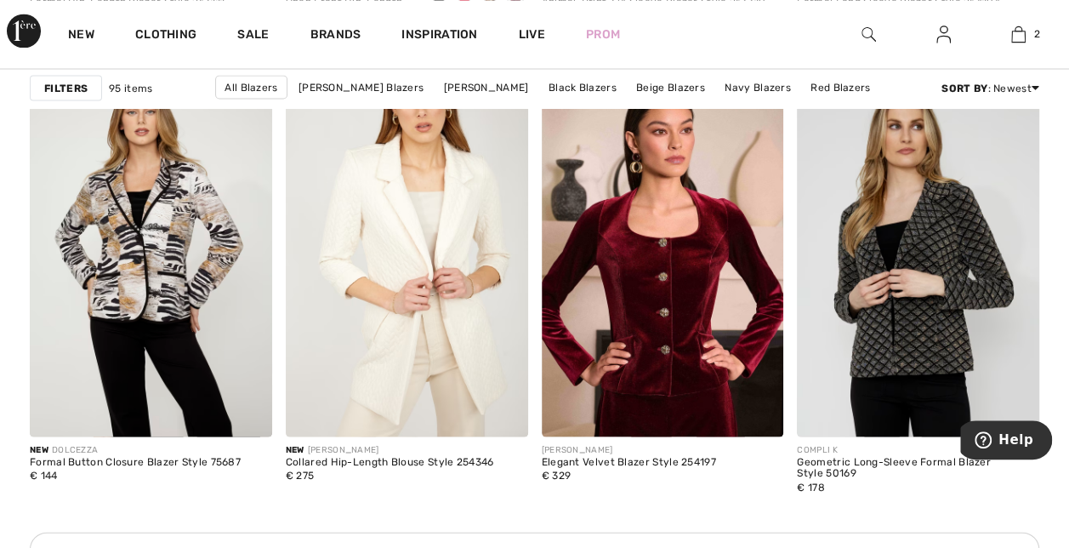
scroll to position [1563, 0]
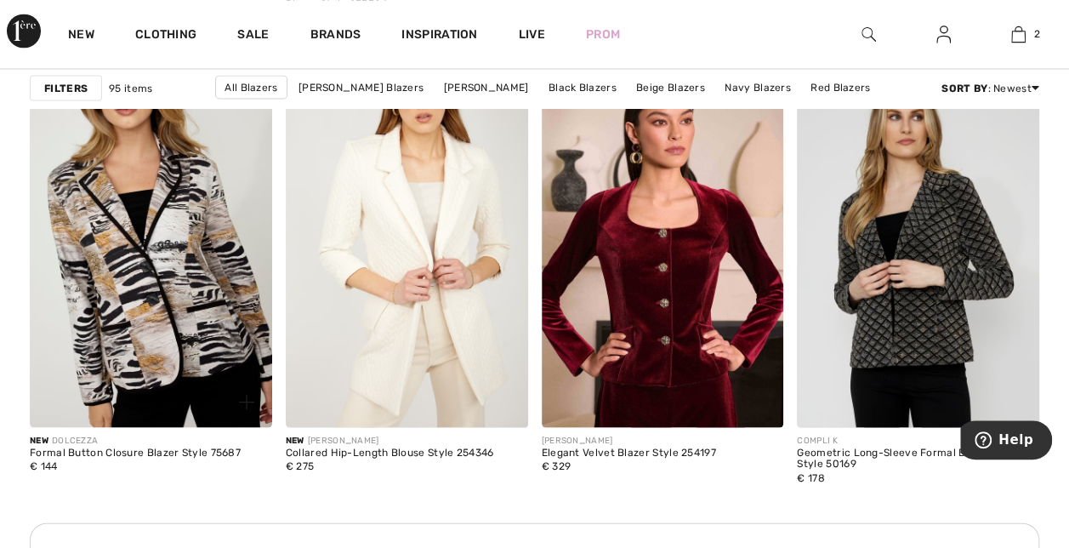
click at [182, 223] on img at bounding box center [151, 244] width 242 height 363
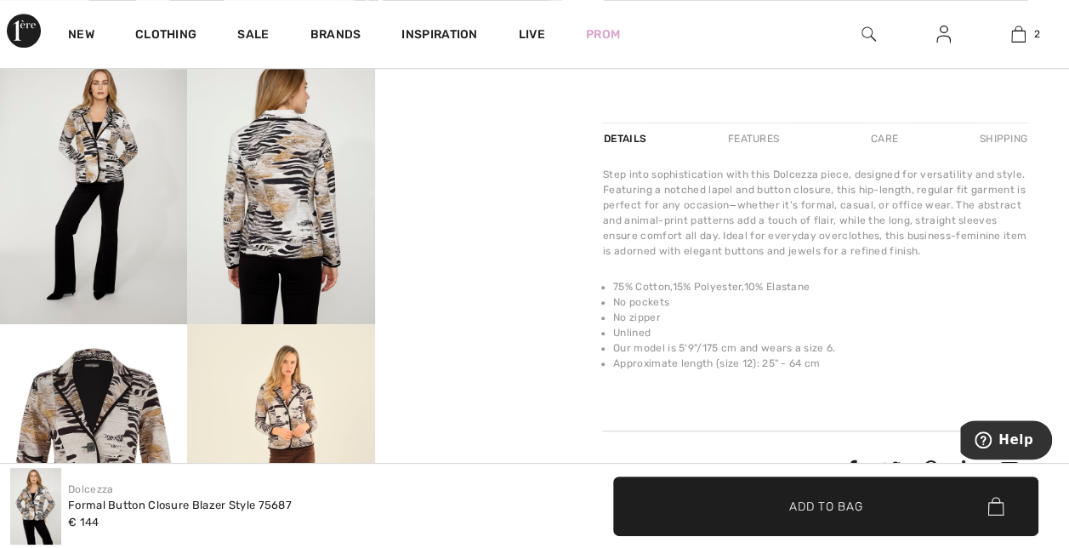
scroll to position [490, 0]
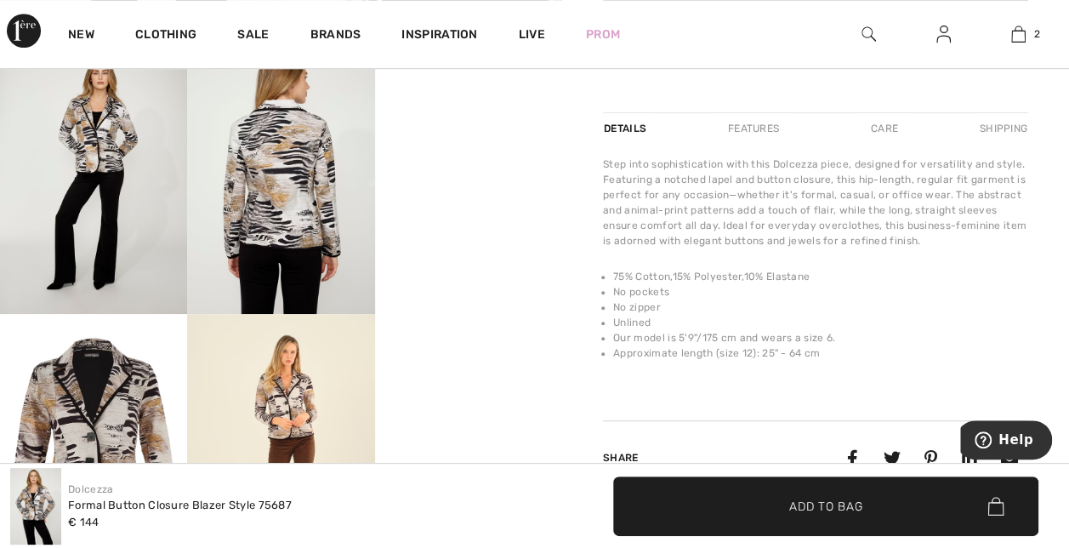
click at [286, 192] on img at bounding box center [280, 173] width 187 height 281
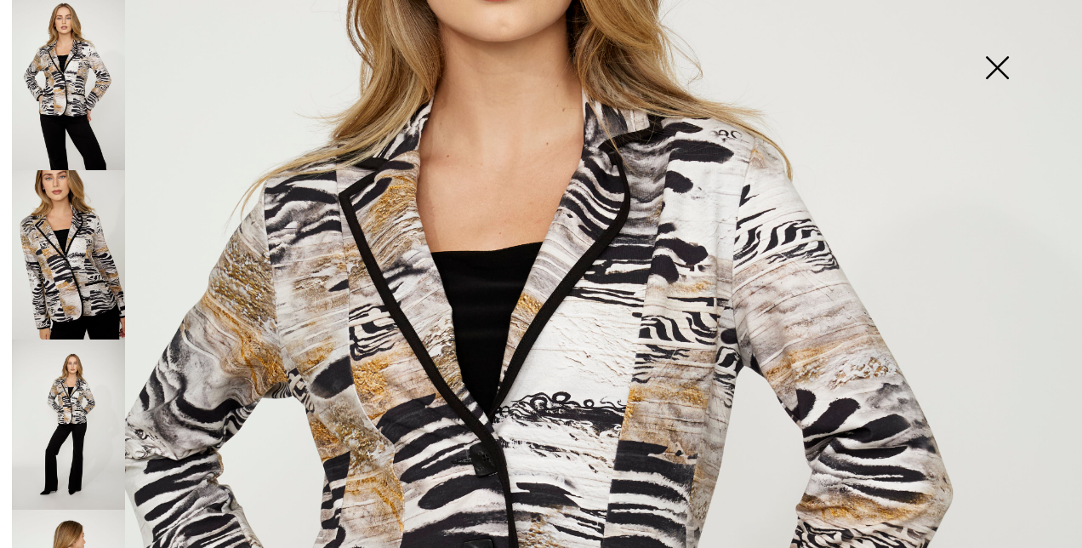
scroll to position [184, 0]
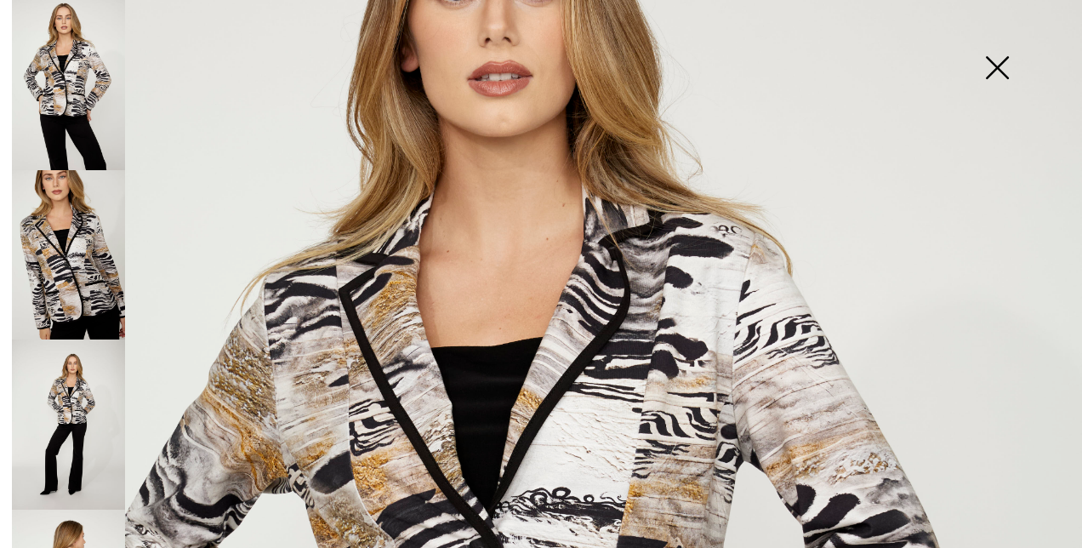
click at [64, 261] on img at bounding box center [68, 255] width 113 height 170
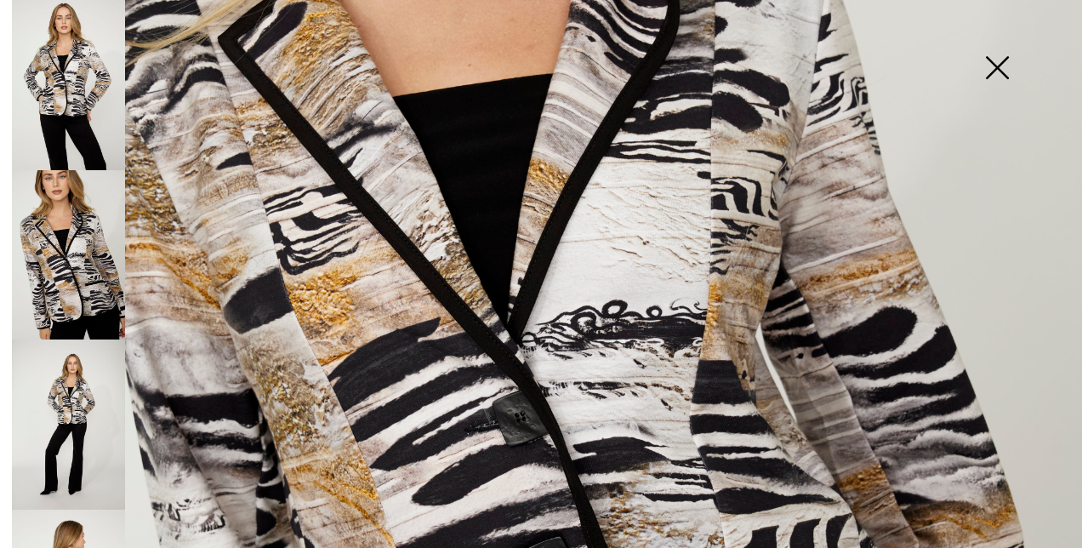
scroll to position [678, 0]
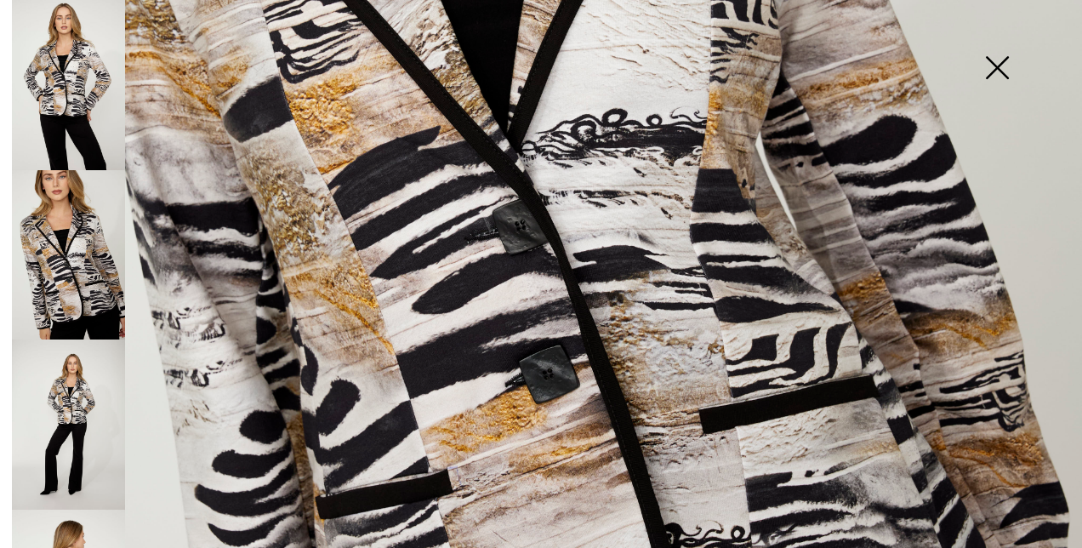
click at [101, 400] on img at bounding box center [68, 424] width 113 height 170
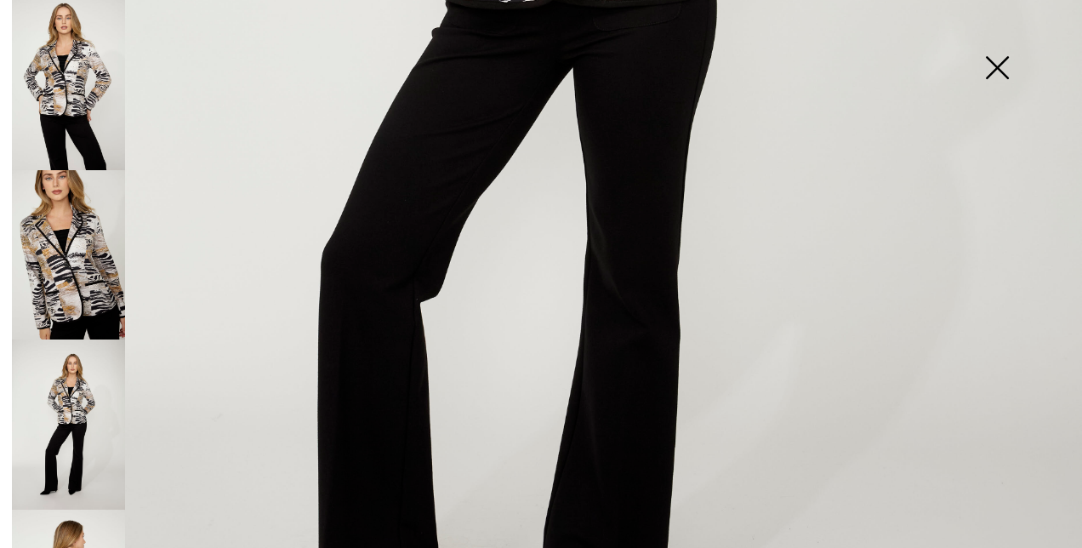
scroll to position [925, 0]
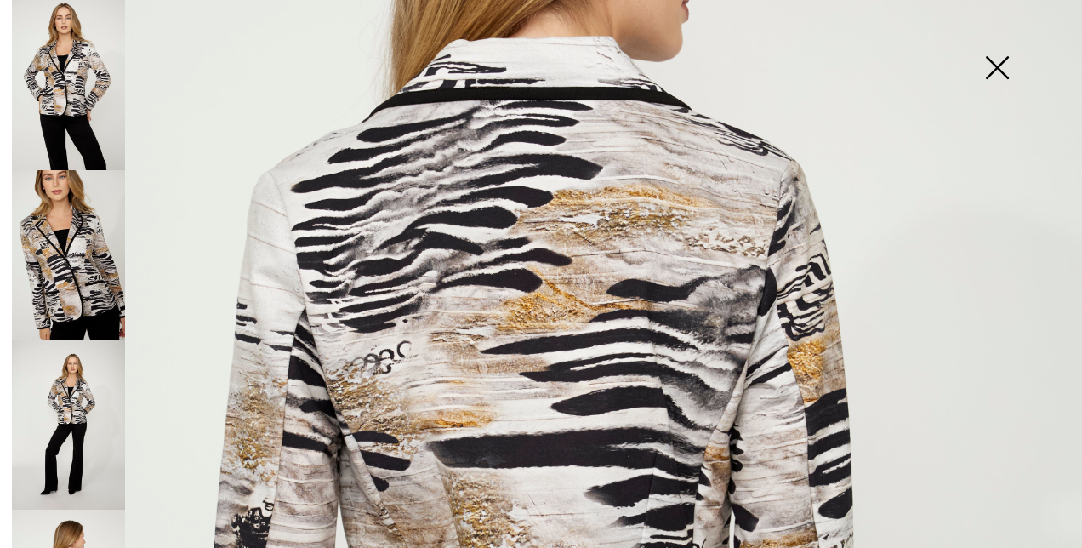
scroll to position [196, 0]
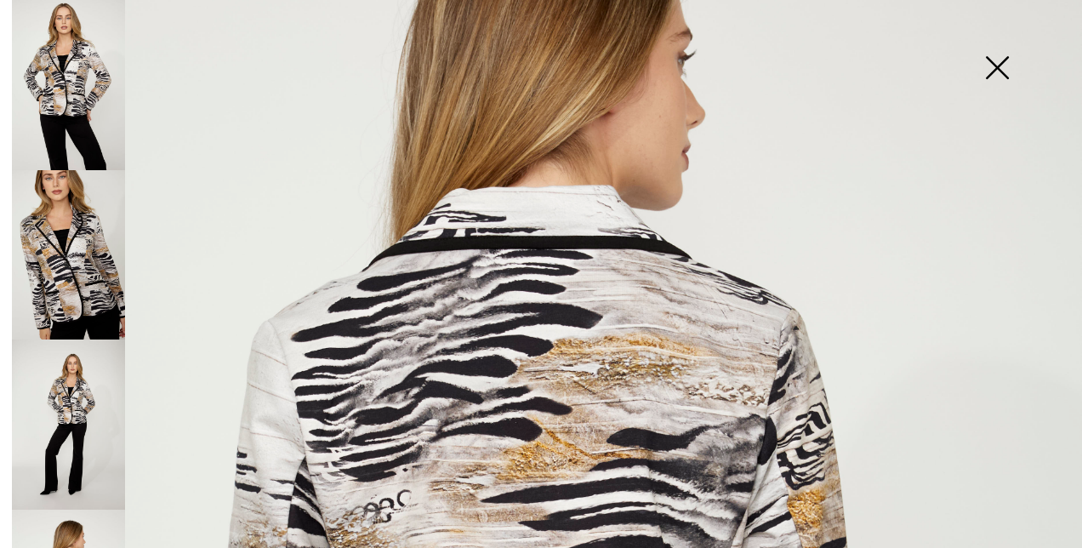
click at [991, 60] on img at bounding box center [996, 70] width 85 height 88
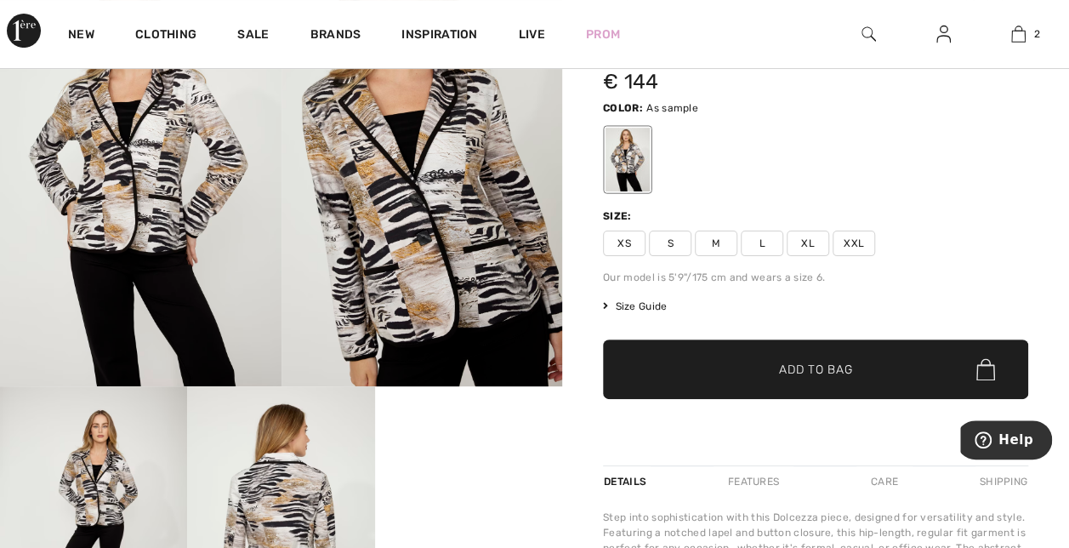
scroll to position [97, 0]
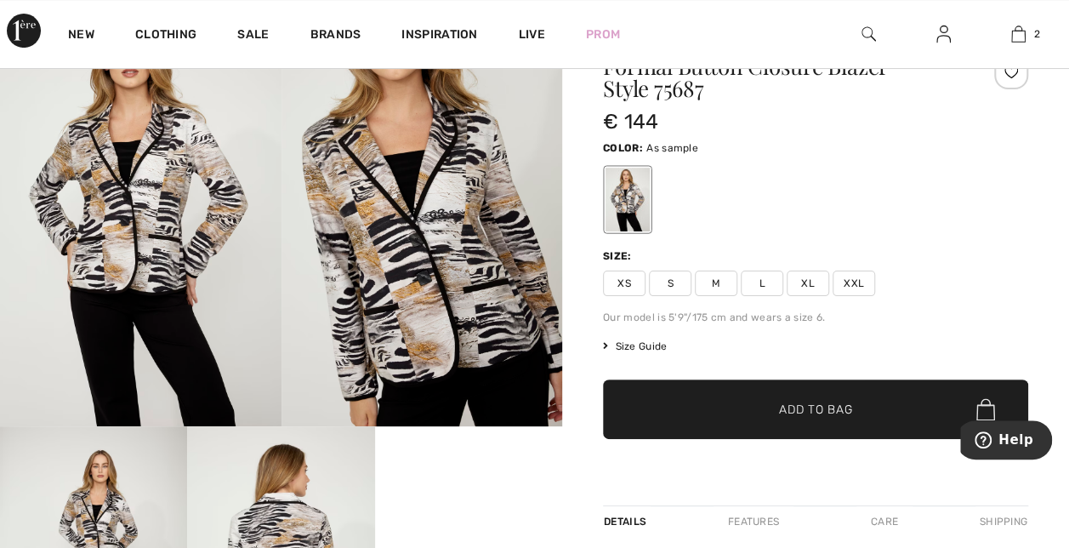
click at [713, 284] on span "M" at bounding box center [716, 283] width 43 height 26
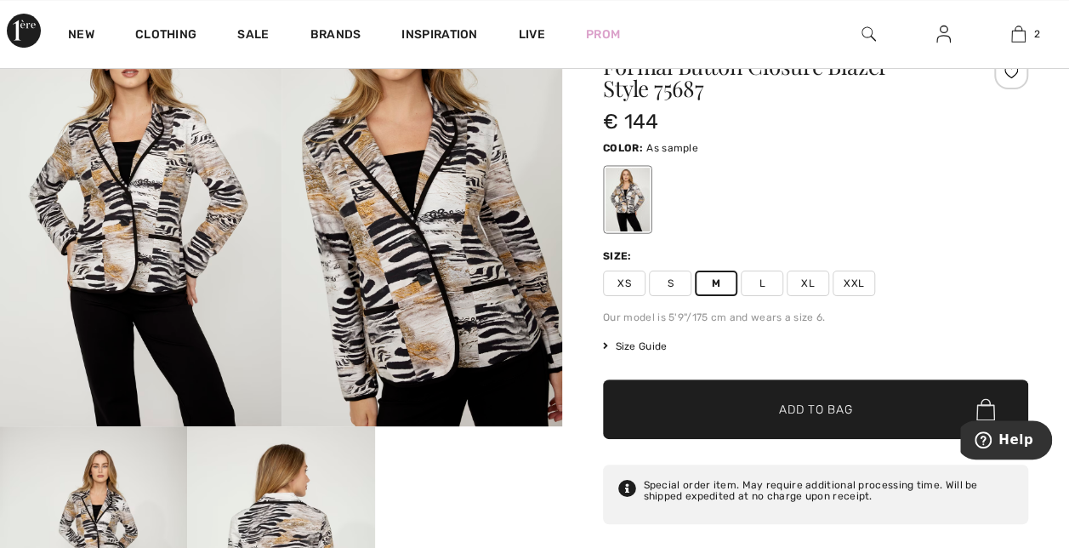
click at [808, 406] on span "Add to Bag" at bounding box center [815, 409] width 73 height 18
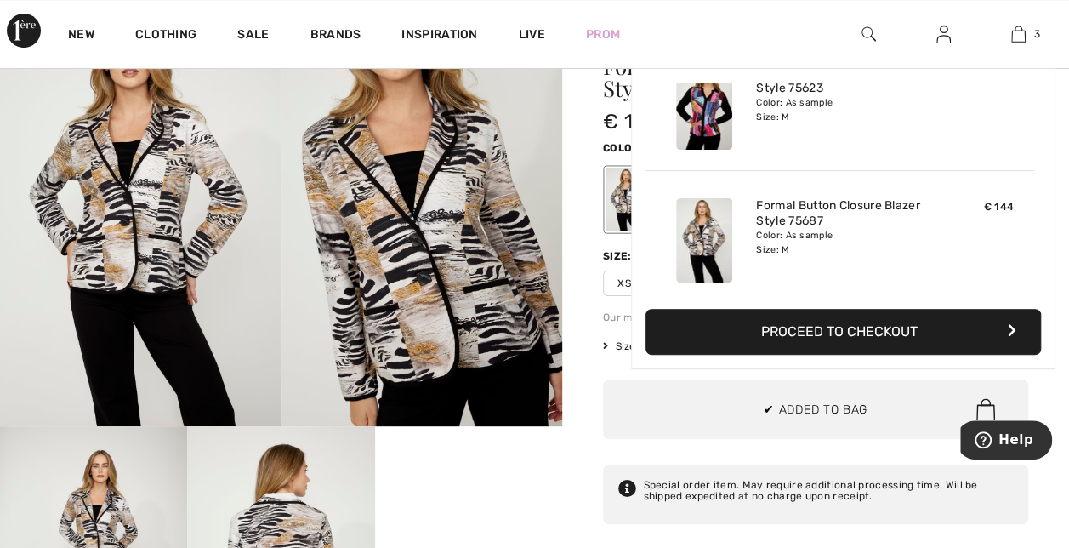
scroll to position [185, 0]
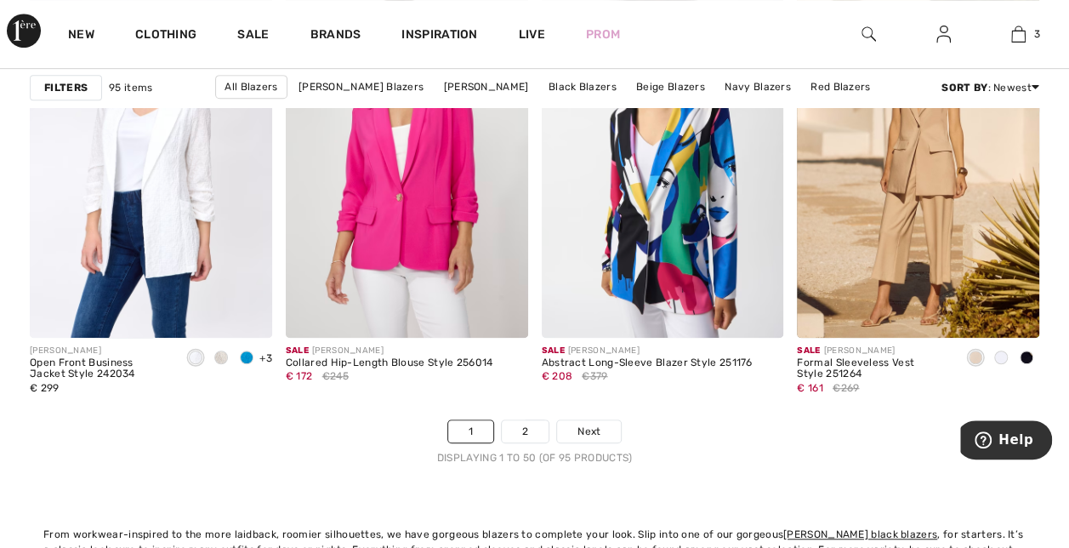
scroll to position [6865, 0]
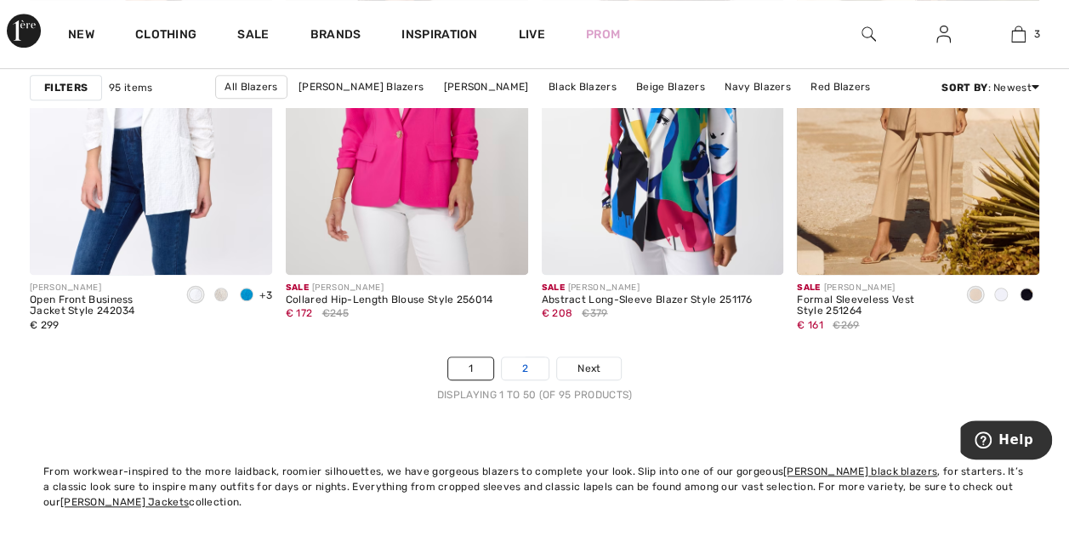
click at [530, 364] on link "2" at bounding box center [525, 368] width 47 height 22
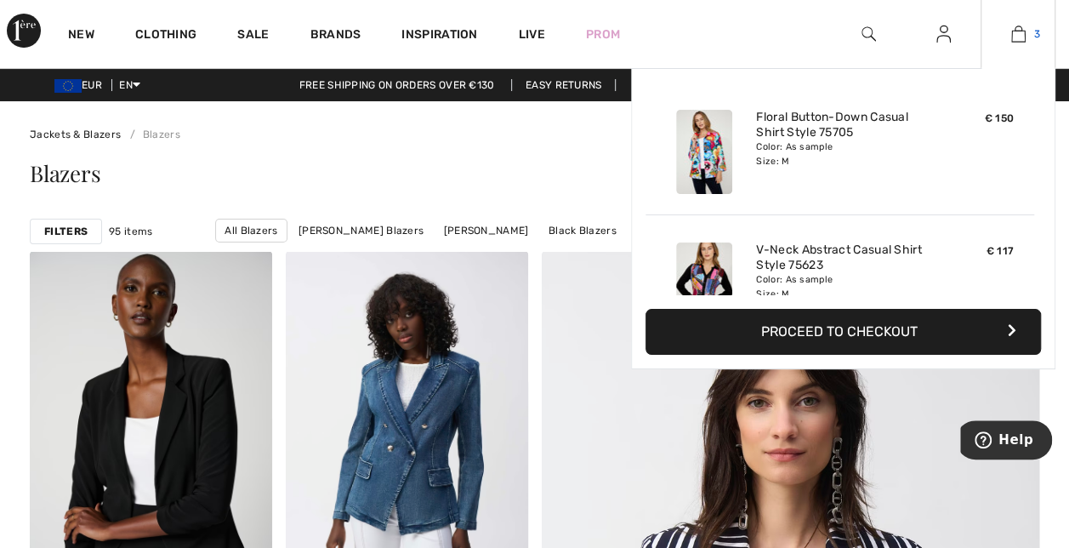
click at [1014, 28] on img at bounding box center [1018, 34] width 14 height 20
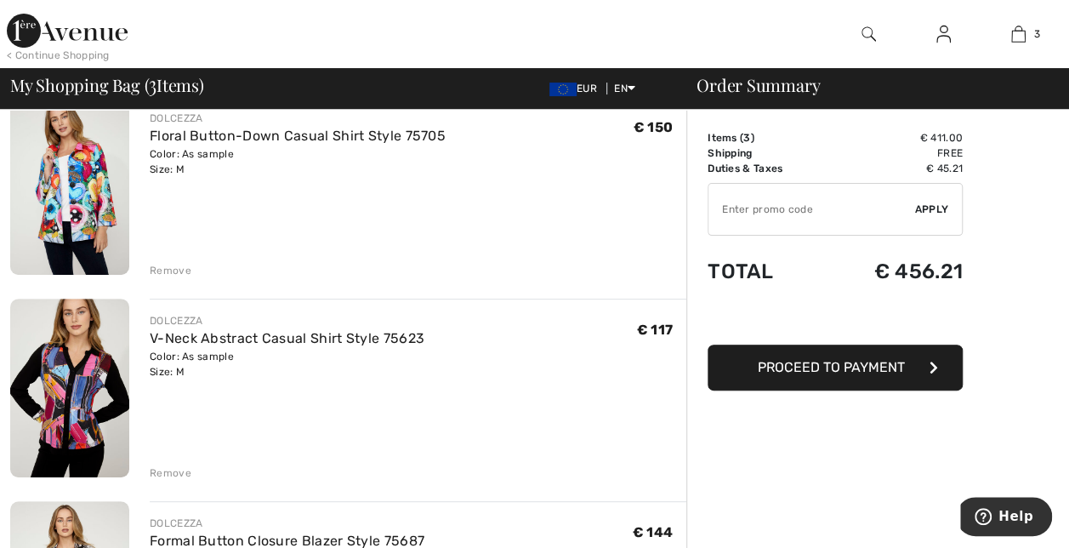
scroll to position [208, 0]
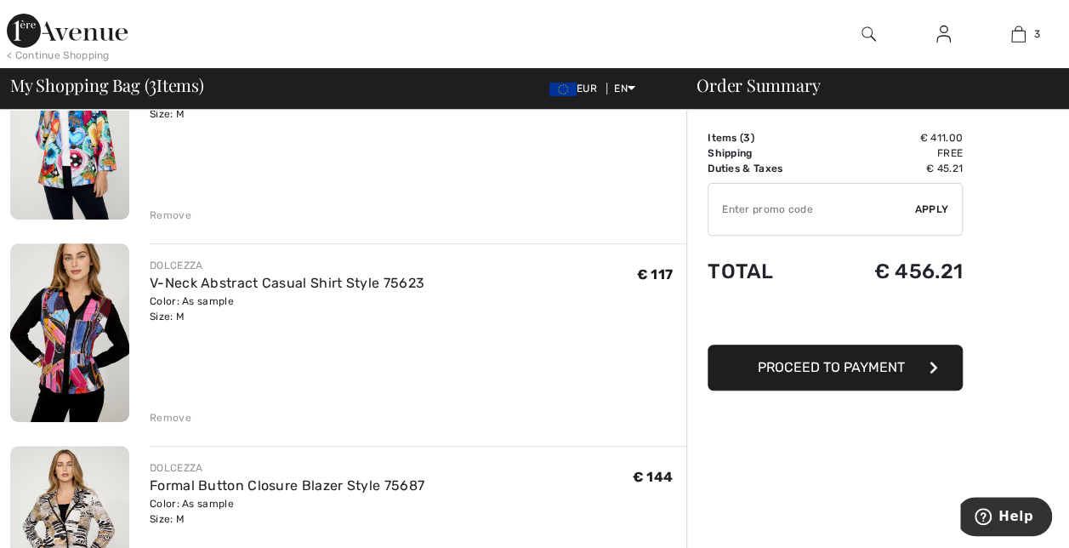
click at [66, 502] on img at bounding box center [69, 535] width 119 height 179
click at [77, 125] on img at bounding box center [69, 130] width 119 height 179
click at [57, 500] on img at bounding box center [69, 535] width 119 height 179
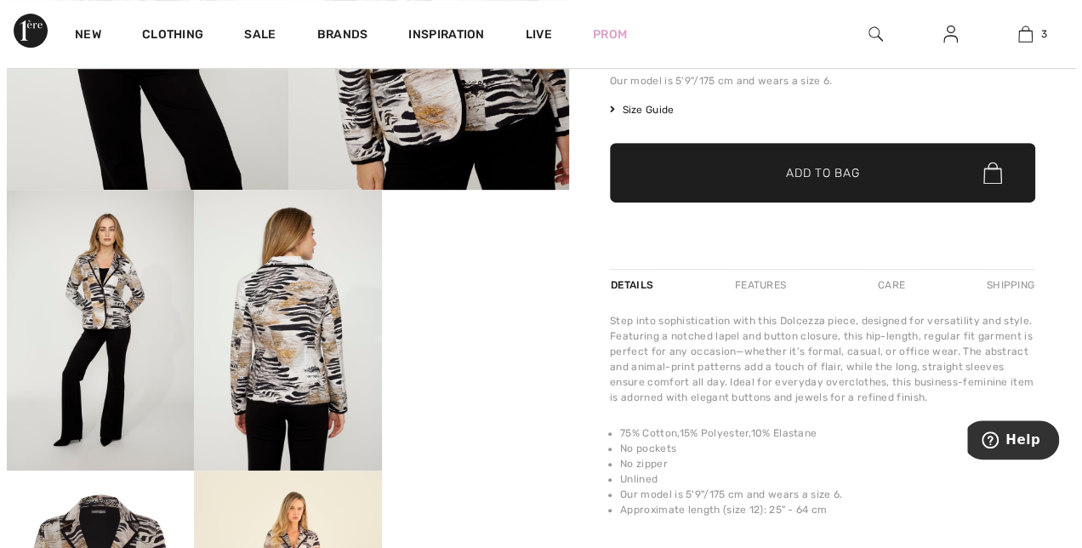
scroll to position [395, 0]
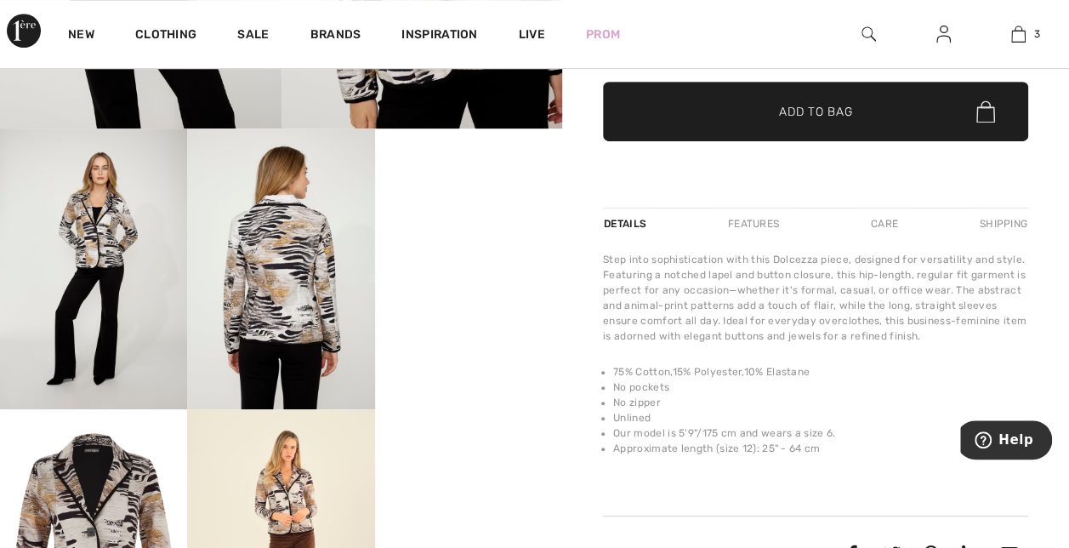
click at [264, 248] on img at bounding box center [280, 268] width 187 height 281
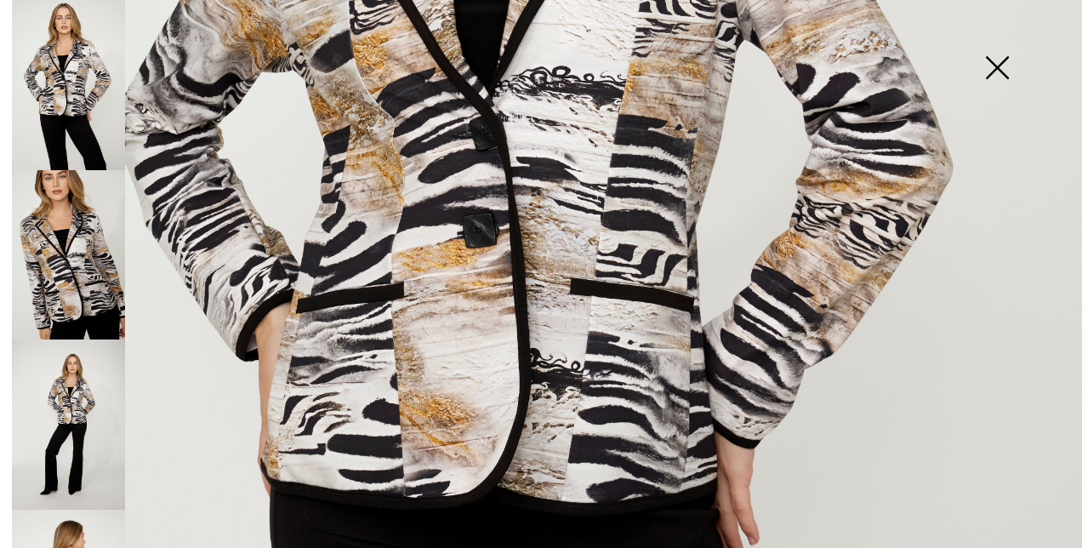
scroll to position [0, 0]
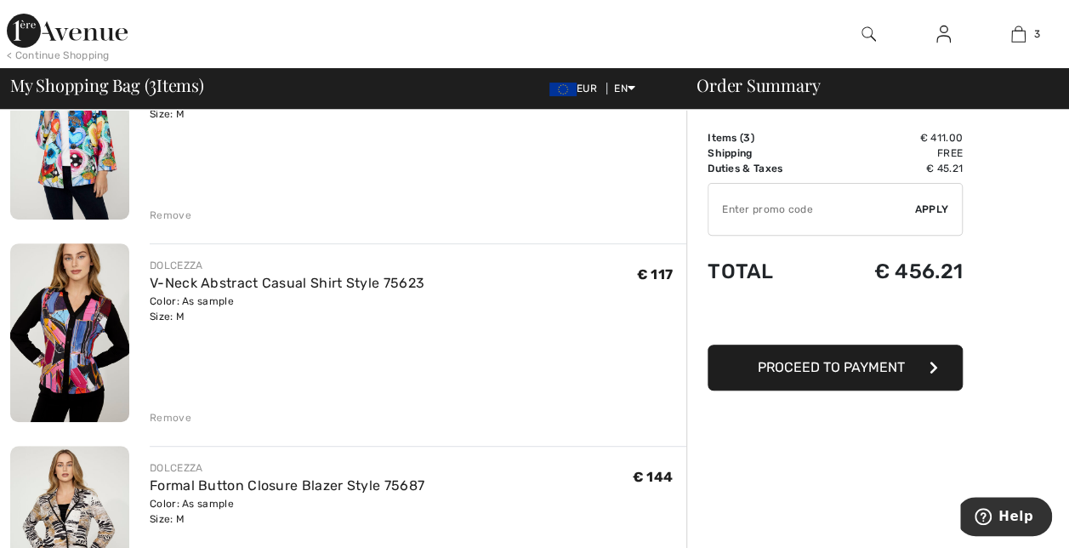
click at [71, 153] on img at bounding box center [69, 130] width 119 height 179
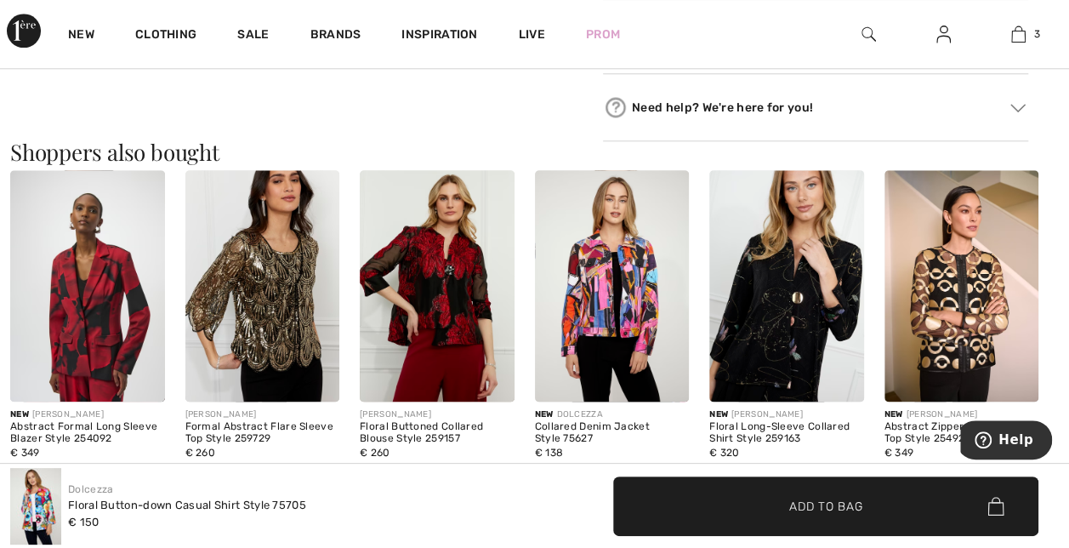
scroll to position [914, 0]
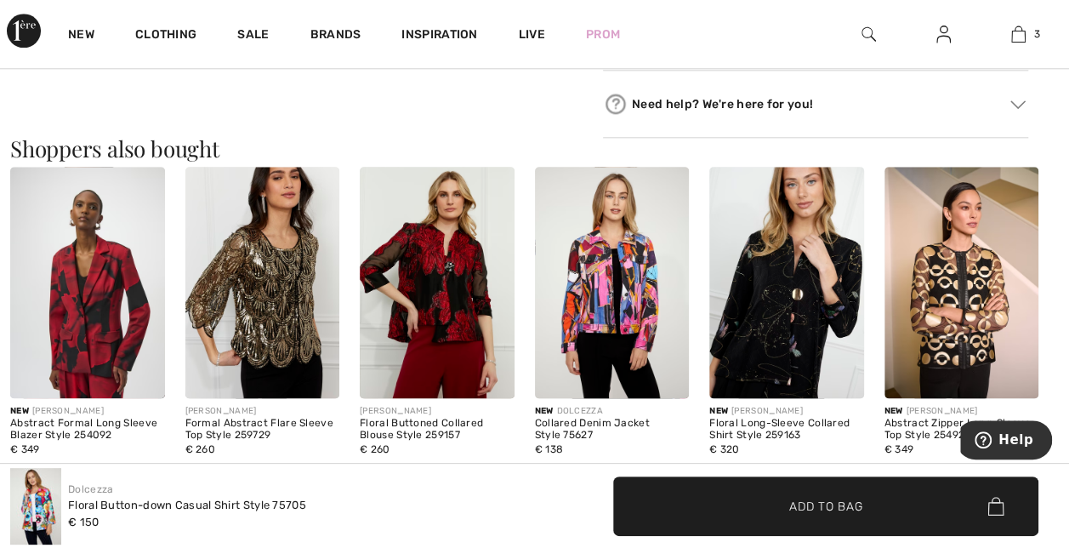
click at [565, 306] on img at bounding box center [612, 282] width 155 height 231
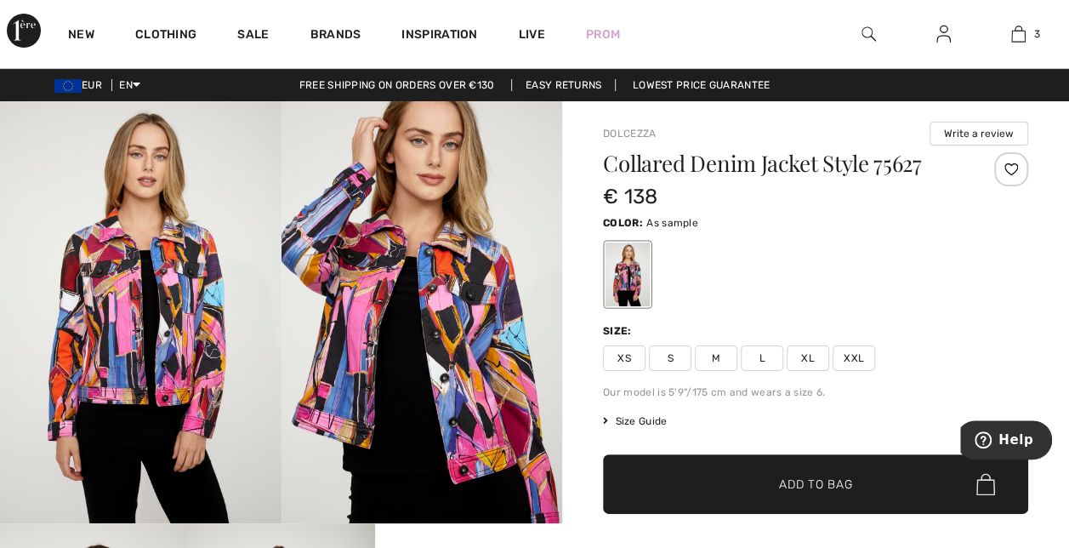
click at [177, 348] on img at bounding box center [140, 312] width 281 height 422
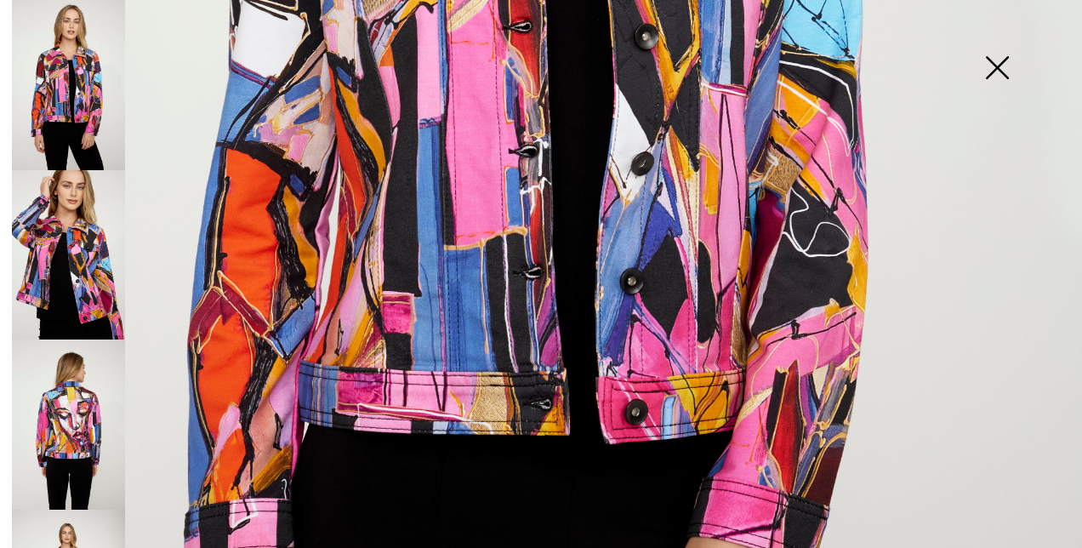
scroll to position [735, 0]
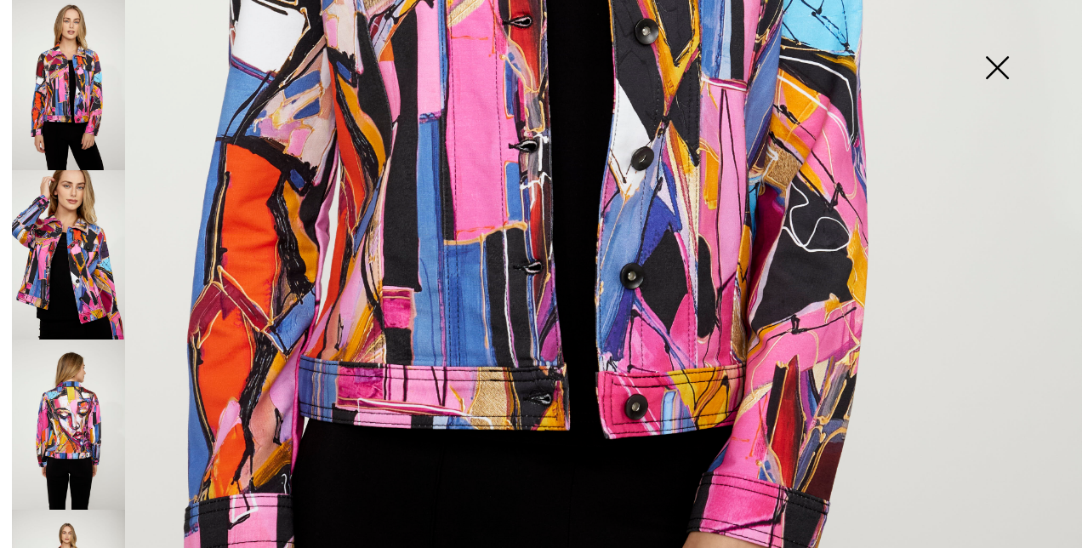
click at [70, 419] on img at bounding box center [68, 424] width 113 height 170
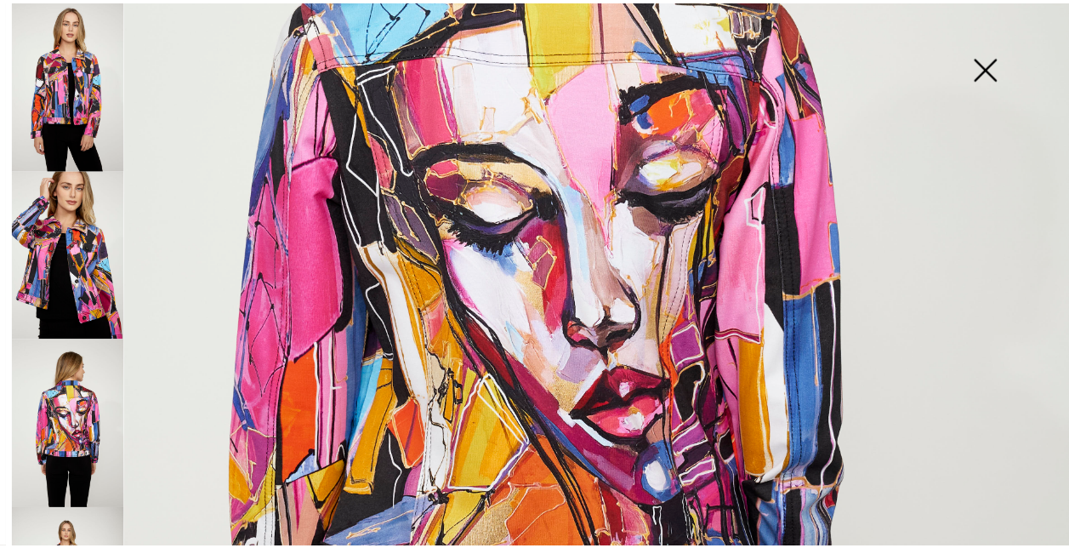
scroll to position [0, 0]
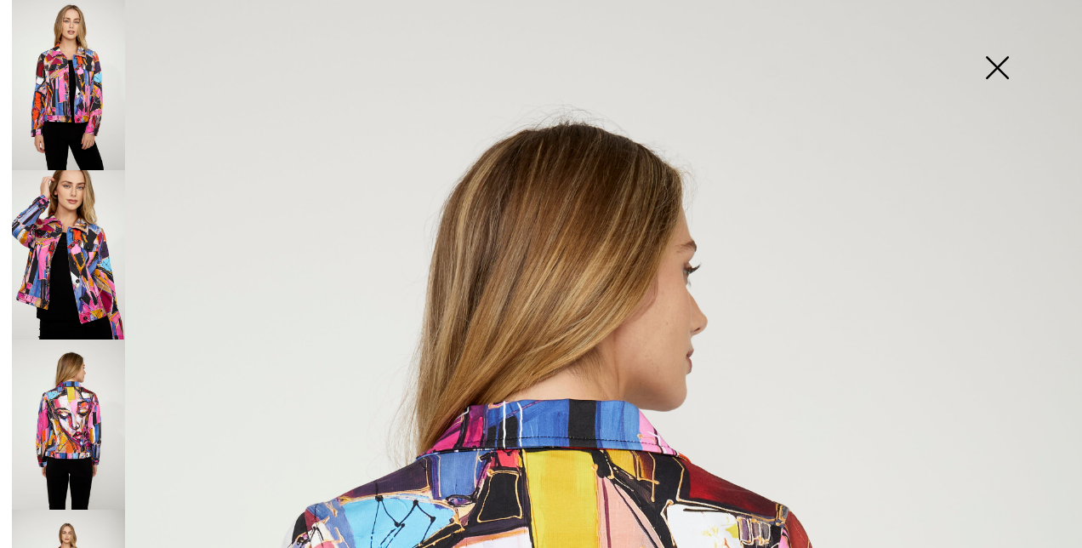
click at [989, 70] on img at bounding box center [996, 70] width 85 height 88
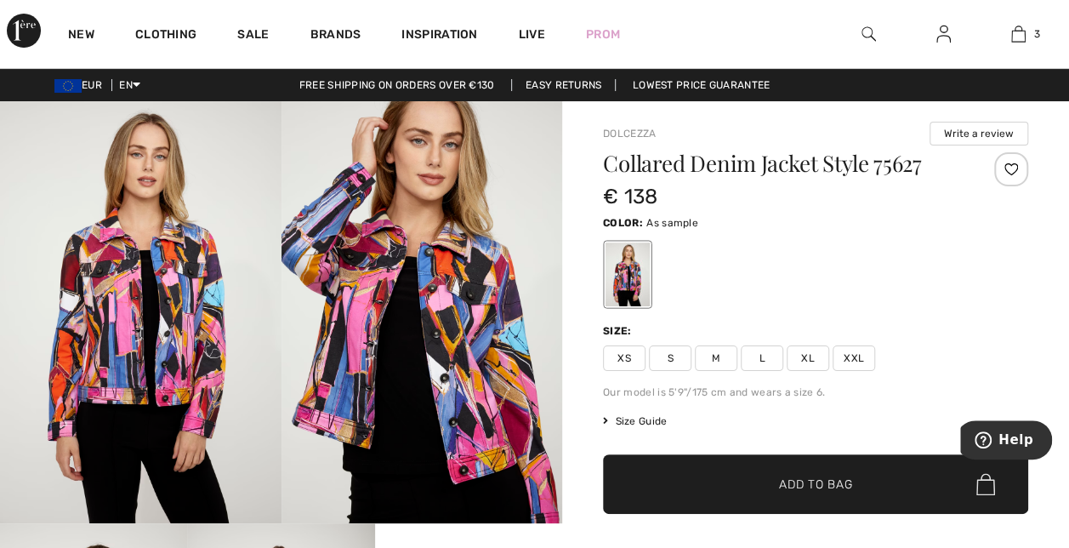
click at [718, 355] on span "M" at bounding box center [716, 358] width 43 height 26
click at [762, 483] on span "✔ Added to Bag" at bounding box center [790, 484] width 104 height 18
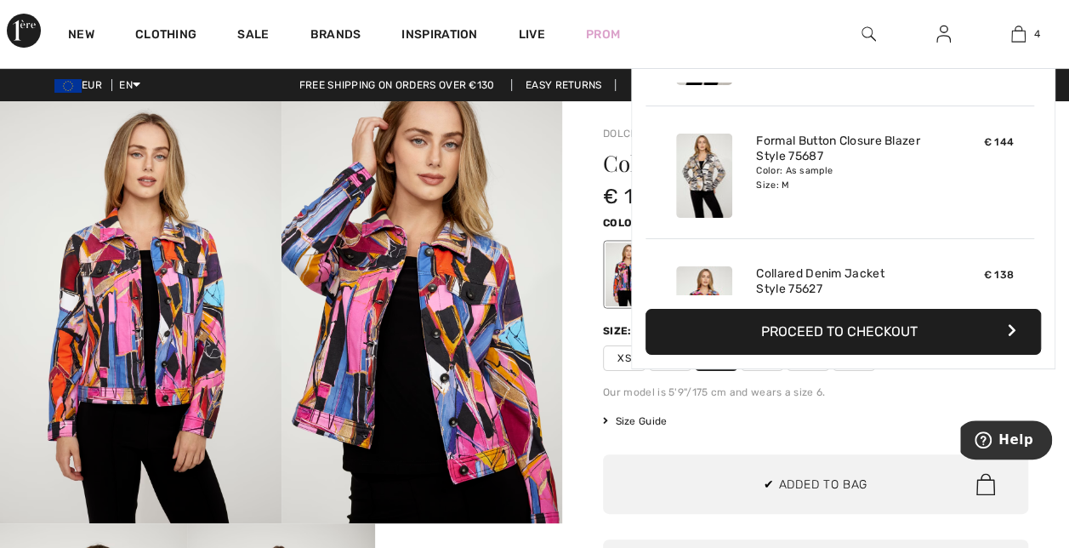
scroll to position [316, 0]
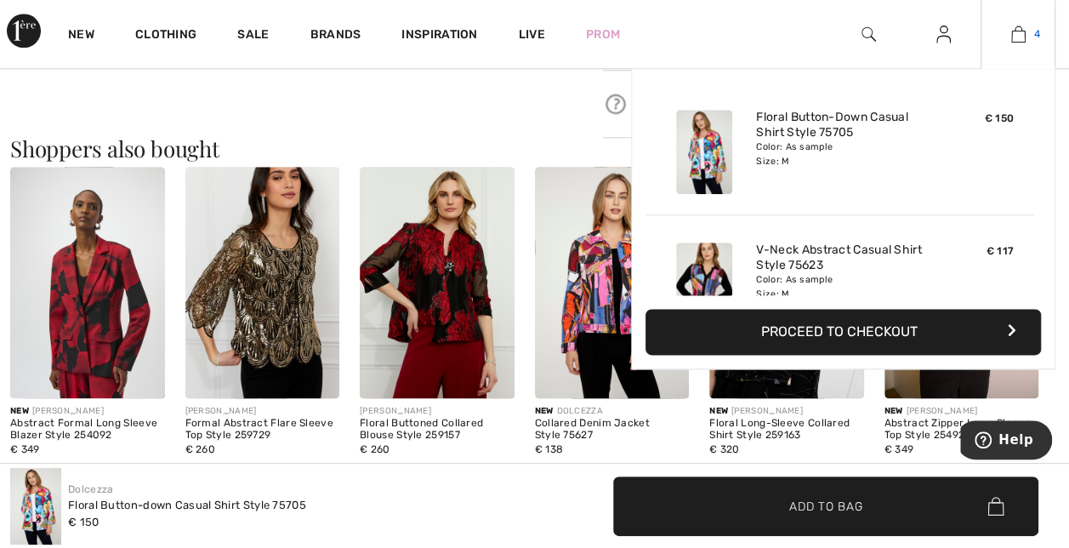
click at [1018, 40] on img at bounding box center [1018, 34] width 14 height 20
